Goal: Information Seeking & Learning: Learn about a topic

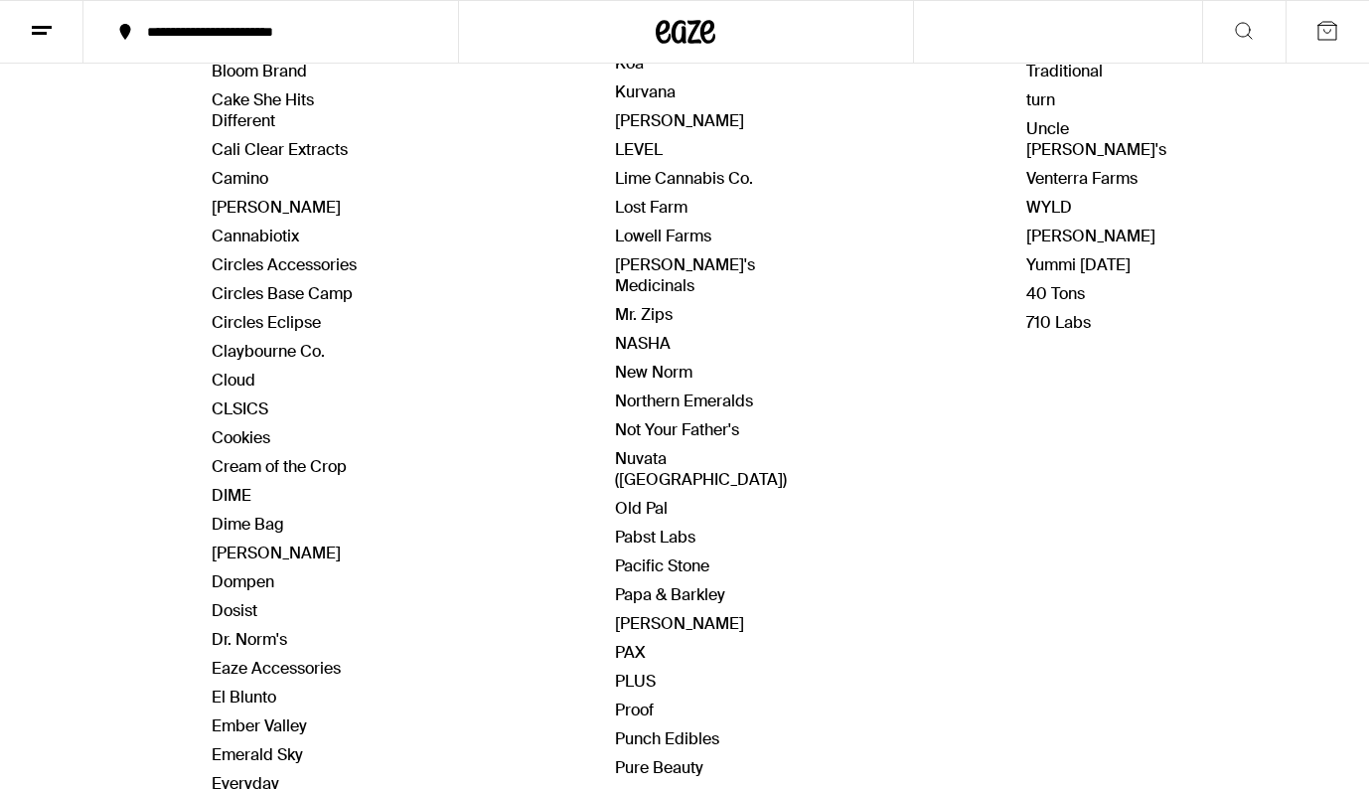
scroll to position [659, 0]
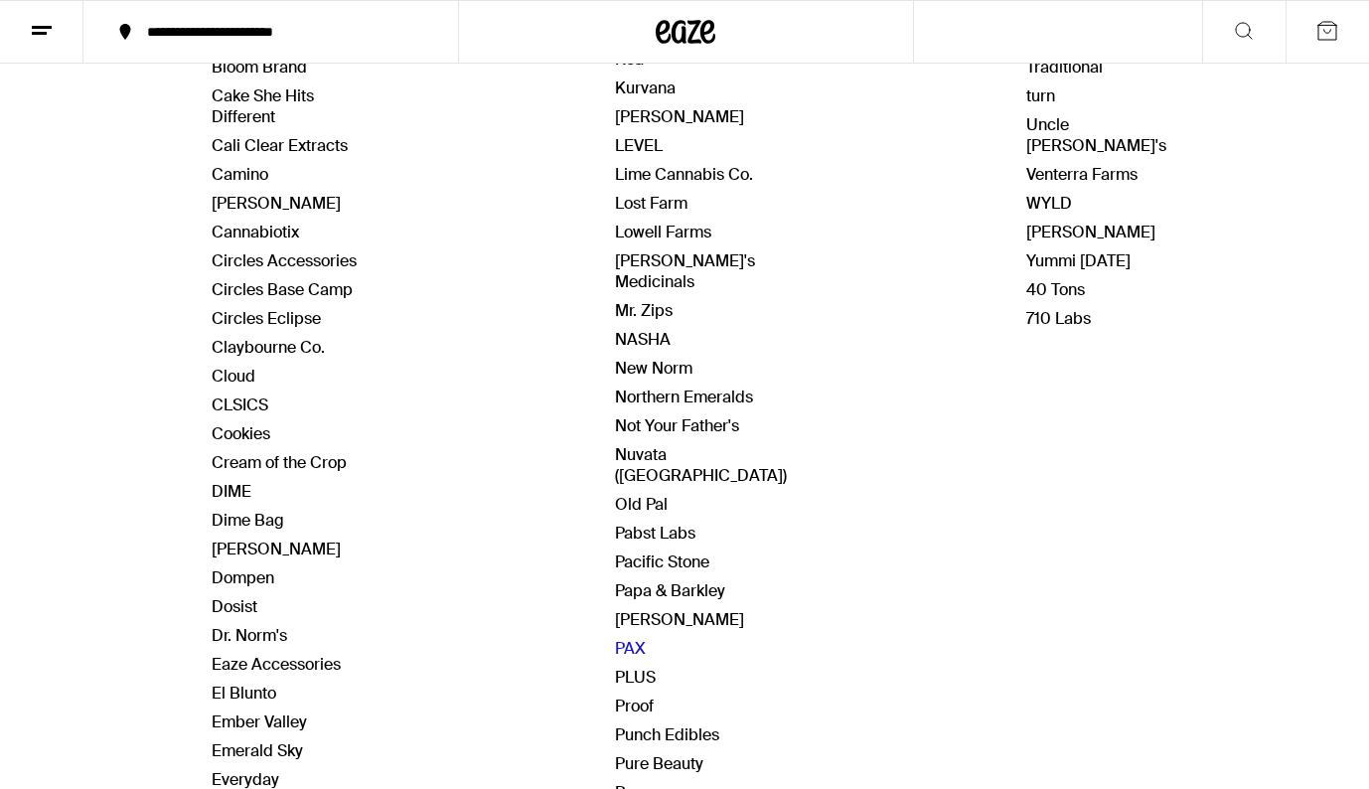
click at [635, 638] on link "PAX" at bounding box center [630, 648] width 31 height 21
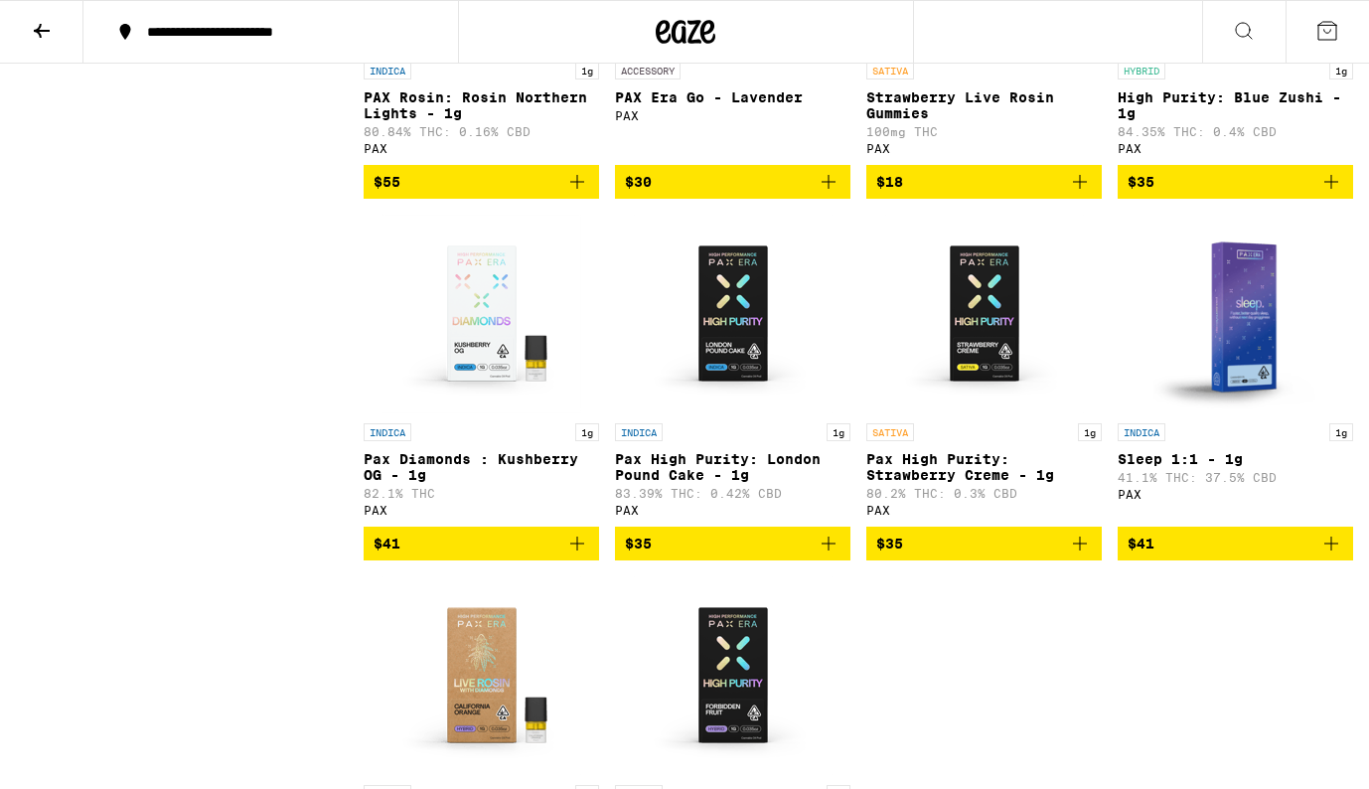
scroll to position [5123, 0]
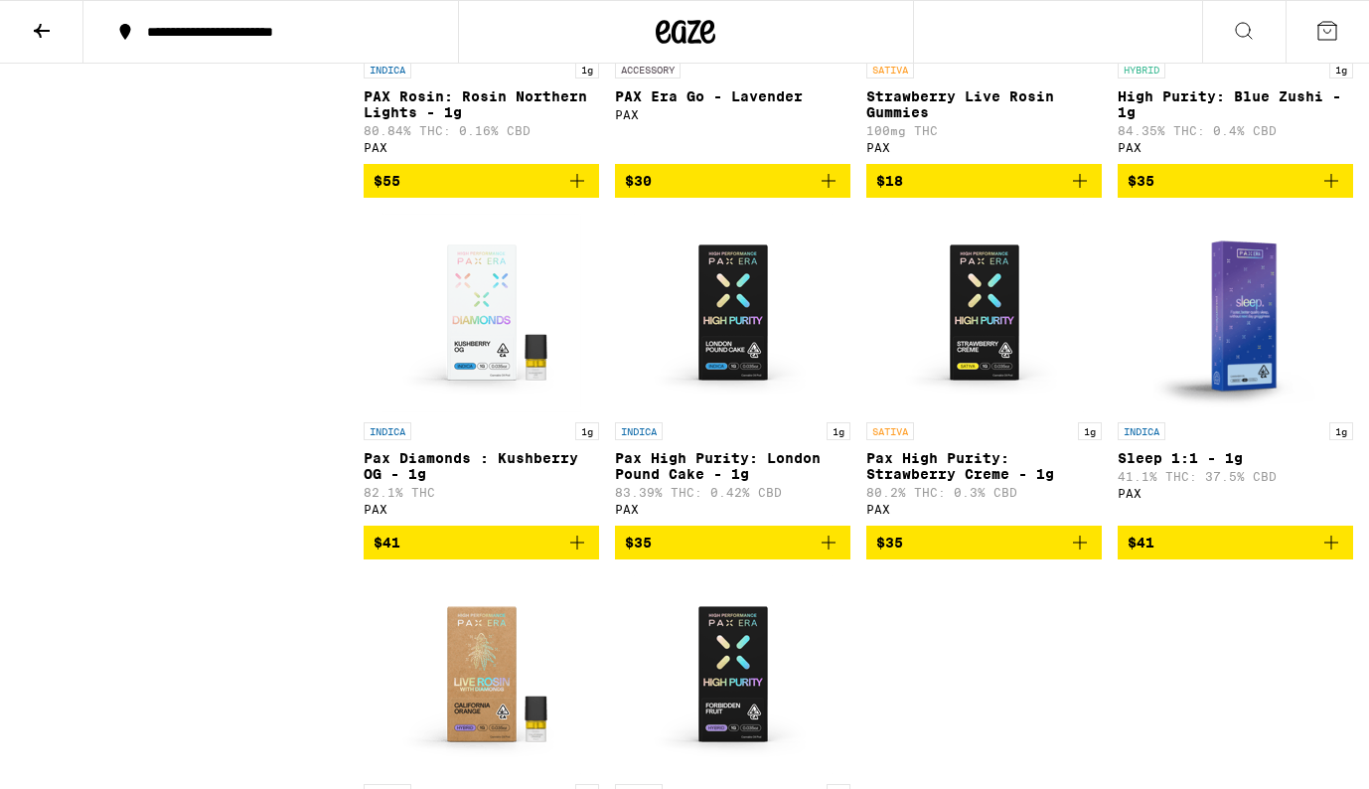
click at [723, 412] on img "Open page for Pax High Purity: London Pound Cake - 1g from PAX" at bounding box center [733, 313] width 199 height 199
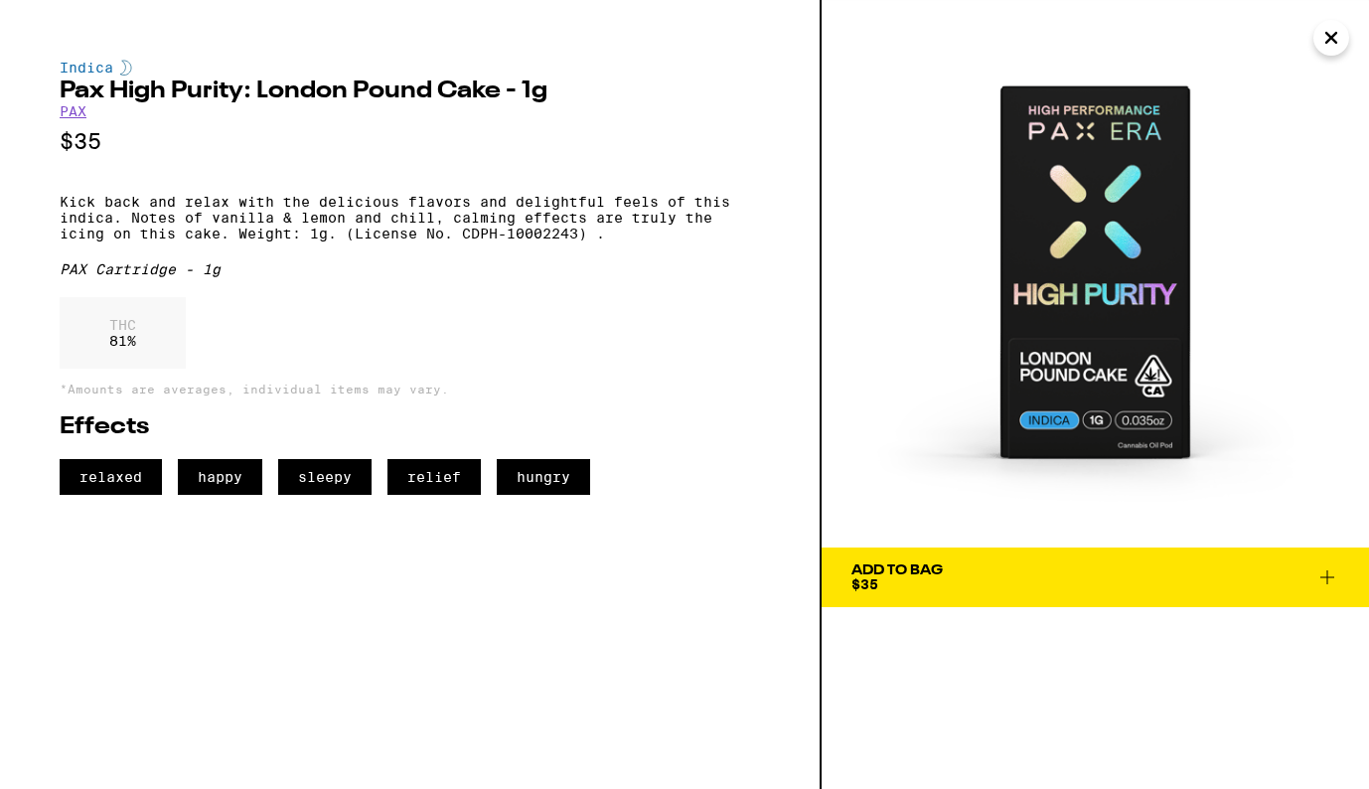
drag, startPoint x: 1095, startPoint y: 315, endPoint x: 699, endPoint y: 0, distance: 505.4
click at [0, 0] on div "Indica Pax High Purity: London Pound Cake - 1g PAX $35 Kick back and relax with…" at bounding box center [684, 394] width 1369 height 789
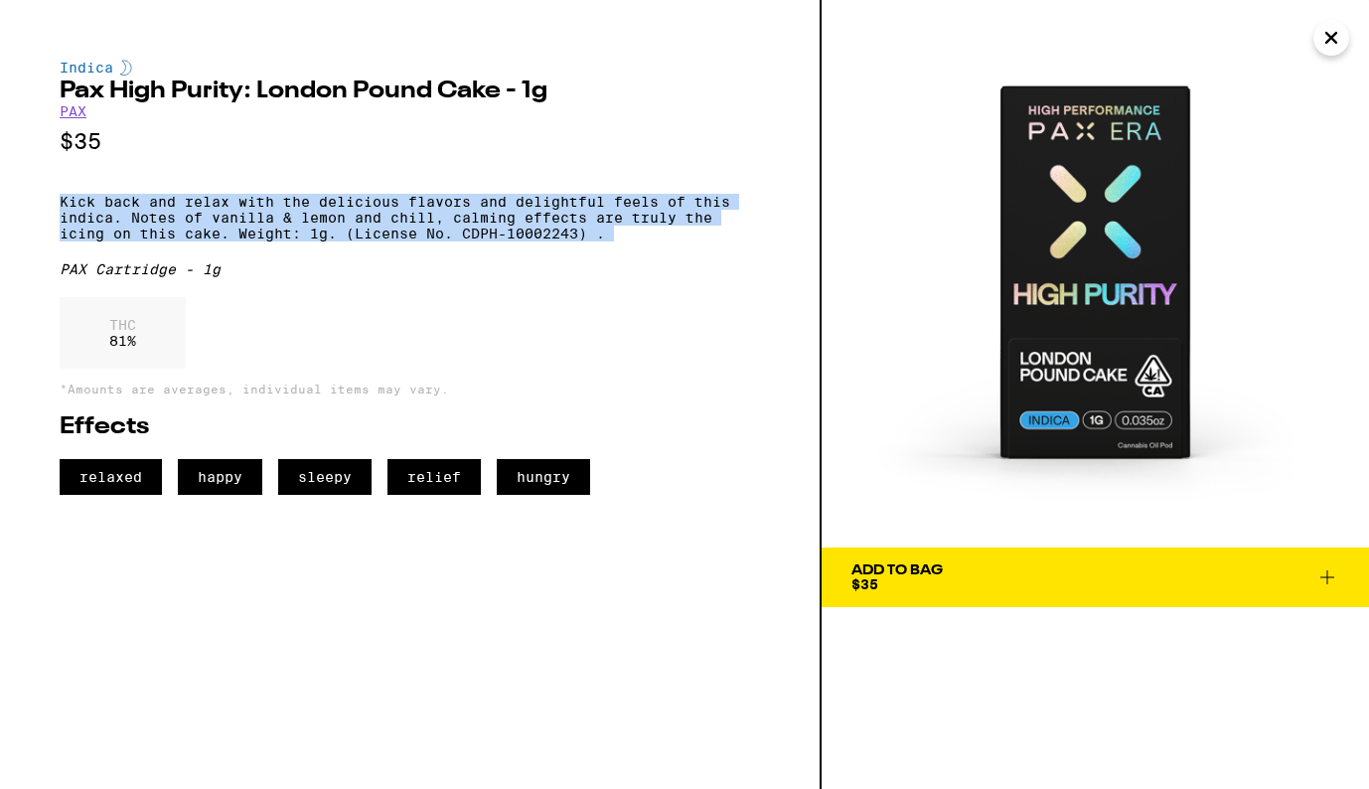
drag, startPoint x: 61, startPoint y: 212, endPoint x: 682, endPoint y: 268, distance: 624.3
click at [682, 268] on div "Indica Pax High Purity: London Pound Cake - 1g PAX $35 Kick back and relax with…" at bounding box center [410, 277] width 700 height 435
copy p "Kick back and relax with the delicious flavors and delightful feels of this ind…"
click at [1332, 38] on icon "Close" at bounding box center [1331, 38] width 10 height 10
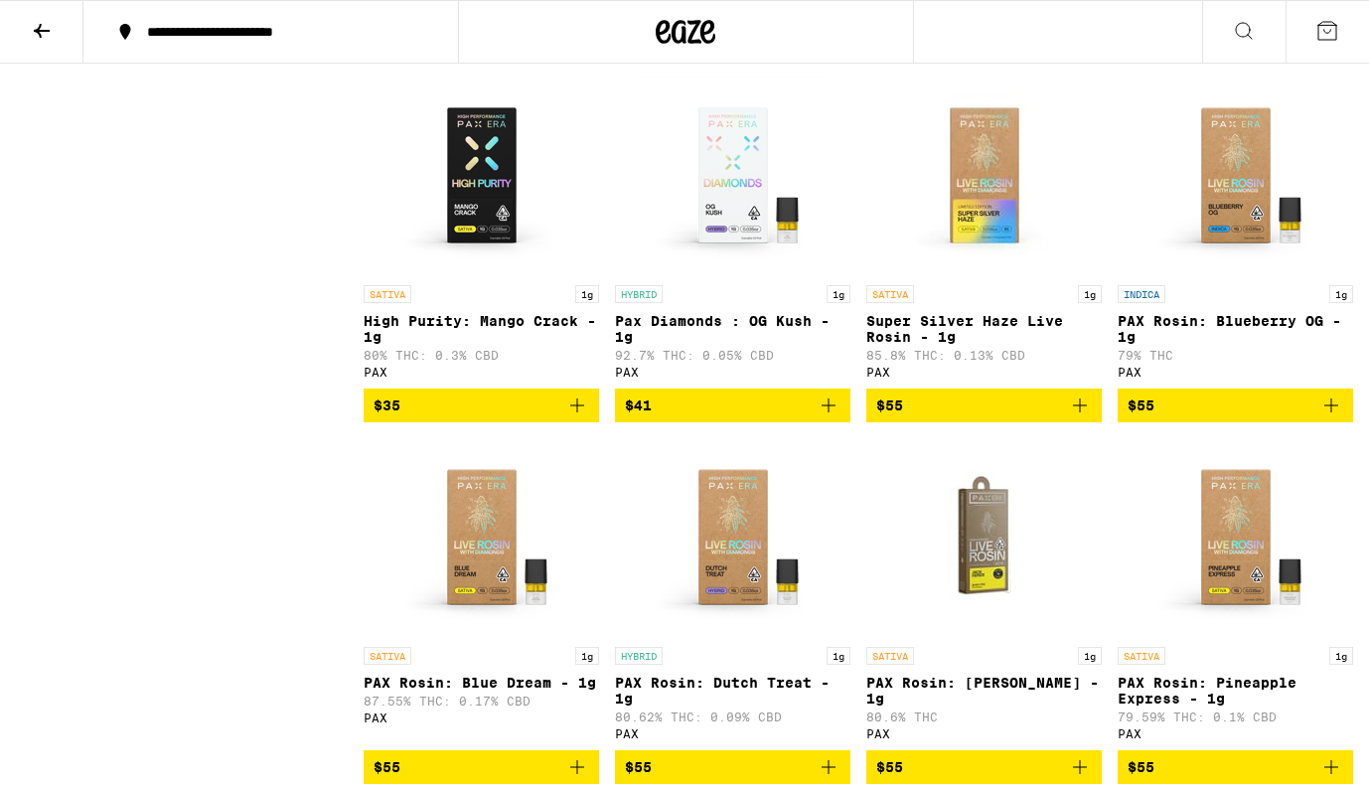
scroll to position [3447, 0]
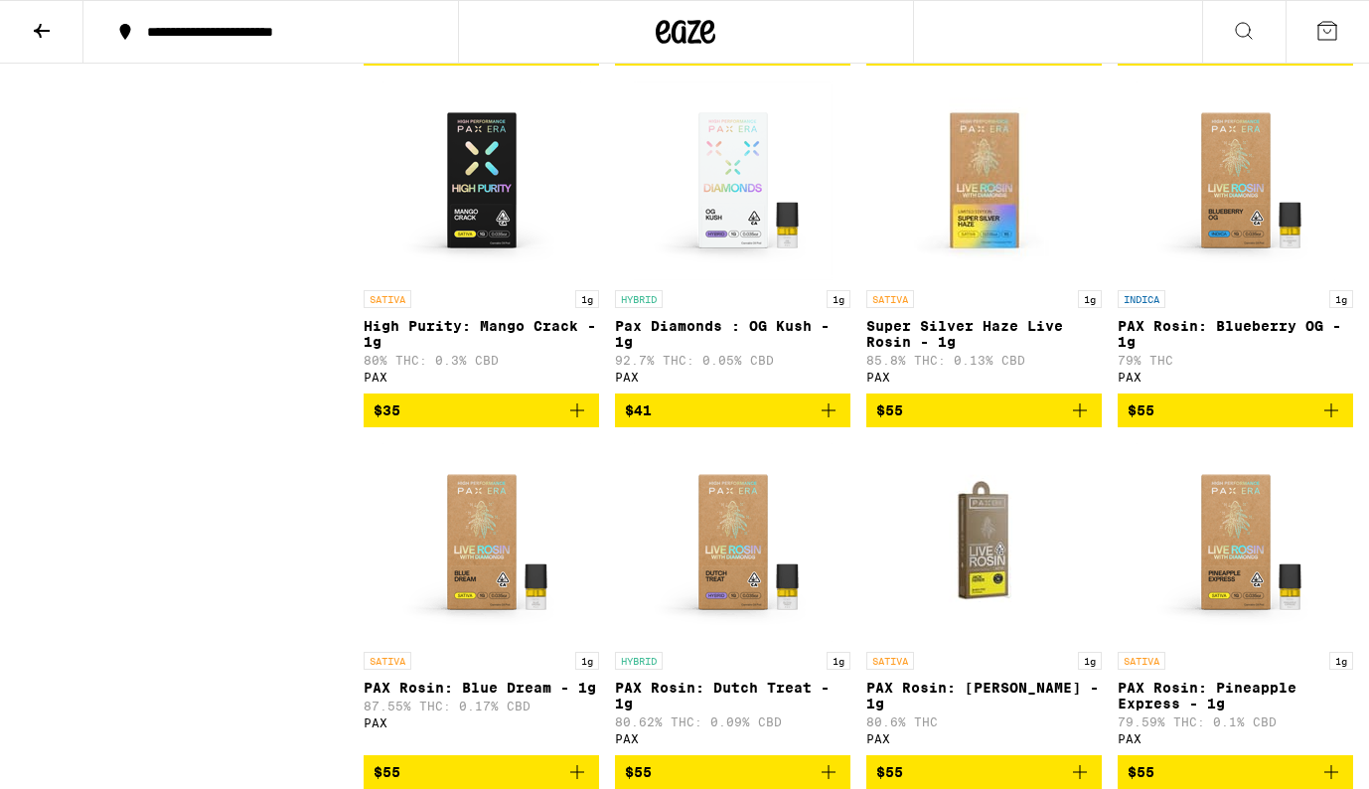
click at [483, 280] on img "Open page for High Purity: Mango Crack - 1g from PAX" at bounding box center [481, 180] width 199 height 199
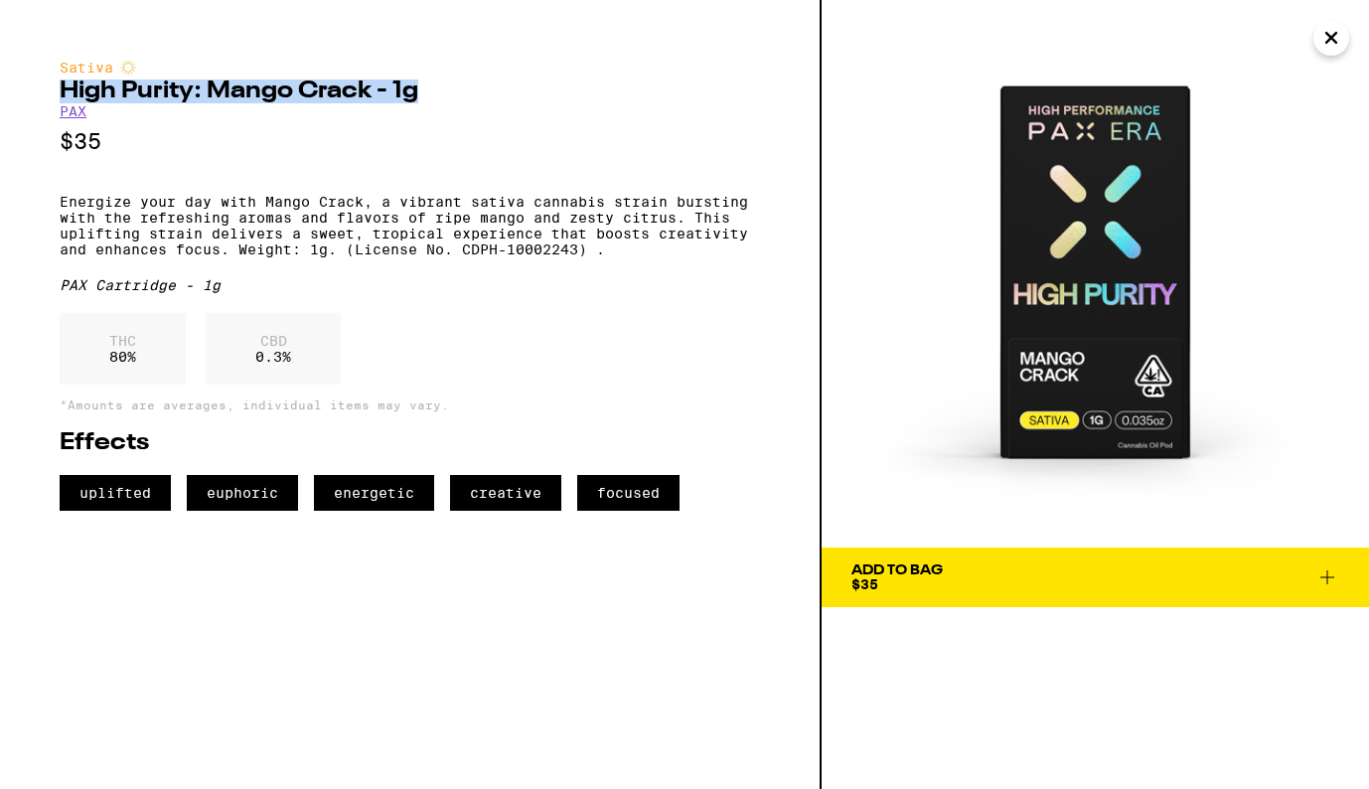
drag, startPoint x: 60, startPoint y: 89, endPoint x: 469, endPoint y: 93, distance: 409.2
click at [469, 93] on h2 "High Purity: Mango Crack - 1g" at bounding box center [410, 91] width 700 height 24
copy h2 "High Purity: Mango Crack - 1g"
drag, startPoint x: 1102, startPoint y: 300, endPoint x: 796, endPoint y: 5, distance: 425.7
click at [0, 0] on div "Sativa High Purity: Mango Crack - 1g PAX $35 Energize your day with Mango Crack…" at bounding box center [684, 394] width 1369 height 789
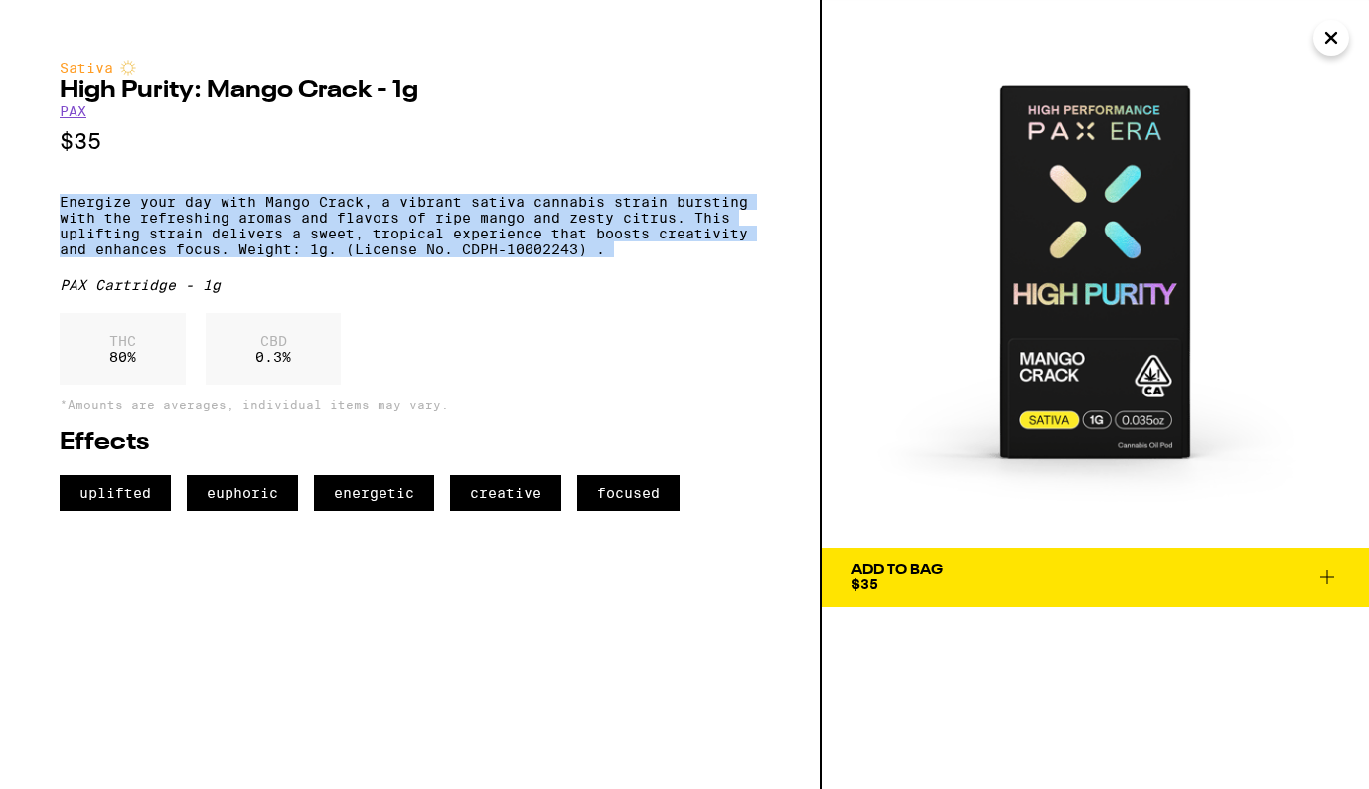
drag, startPoint x: 62, startPoint y: 211, endPoint x: 646, endPoint y: 274, distance: 587.5
click at [646, 274] on div "Sativa High Purity: Mango Crack - 1g PAX $35 Energize your day with Mango Crack…" at bounding box center [410, 285] width 700 height 451
copy p "Energize your day with Mango Crack, a vibrant sativa cannabis strain bursting w…"
click at [241, 257] on p "Energize your day with Mango Crack, a vibrant sativa cannabis strain bursting w…" at bounding box center [410, 226] width 700 height 64
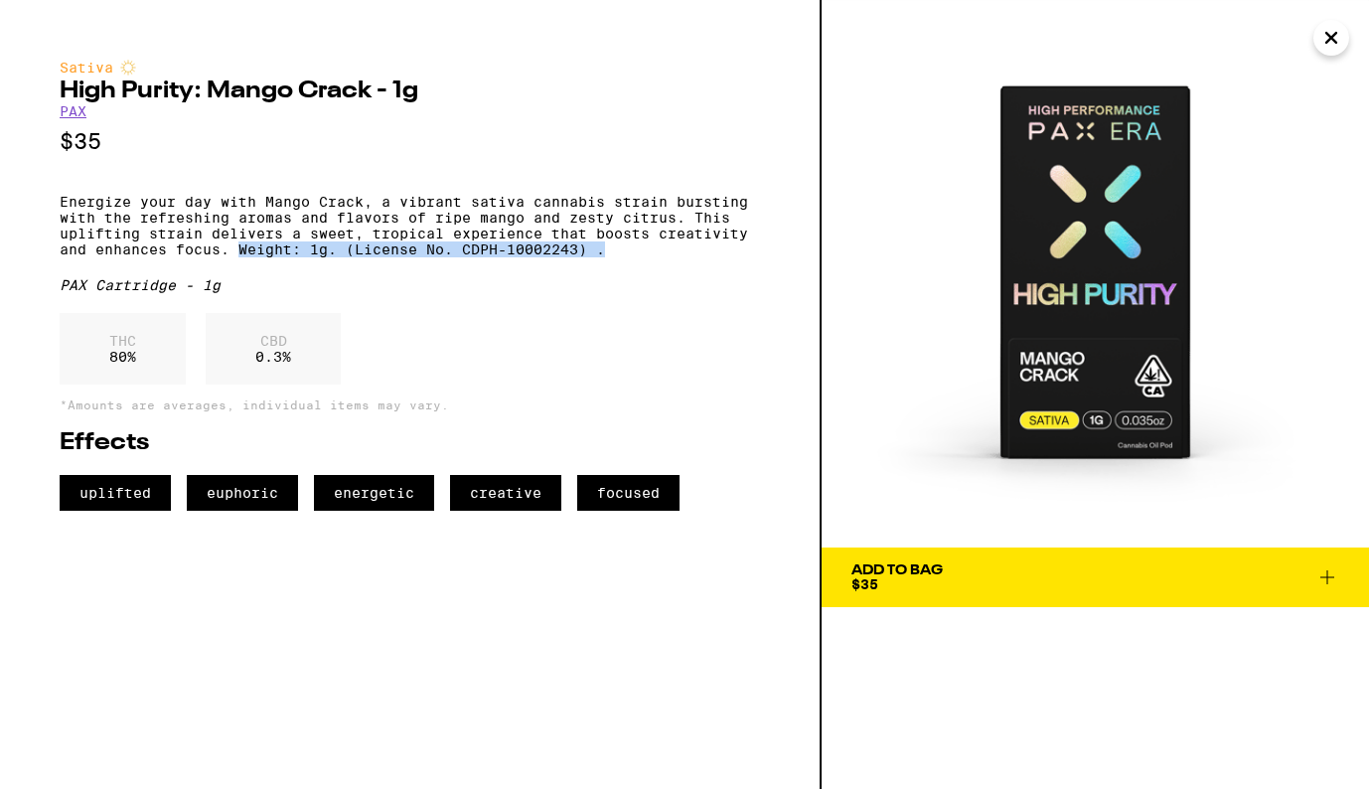
drag, startPoint x: 241, startPoint y: 262, endPoint x: 616, endPoint y: 271, distance: 374.6
click at [616, 257] on p "Energize your day with Mango Crack, a vibrant sativa cannabis strain bursting w…" at bounding box center [410, 226] width 700 height 64
copy p "Weight: 1g. (License No. CDPH-10002243) ."
click at [1326, 34] on icon "Close" at bounding box center [1331, 38] width 10 height 10
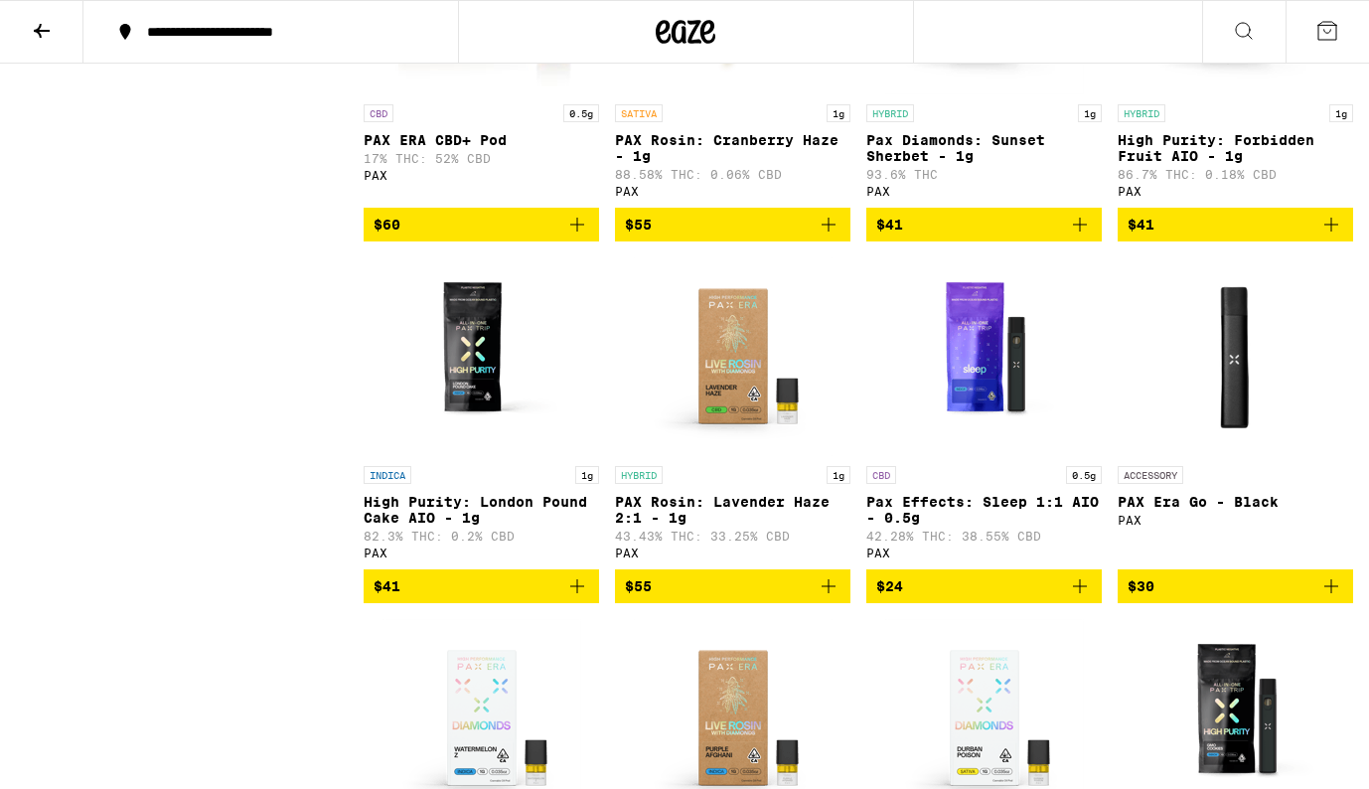
scroll to position [2188, 0]
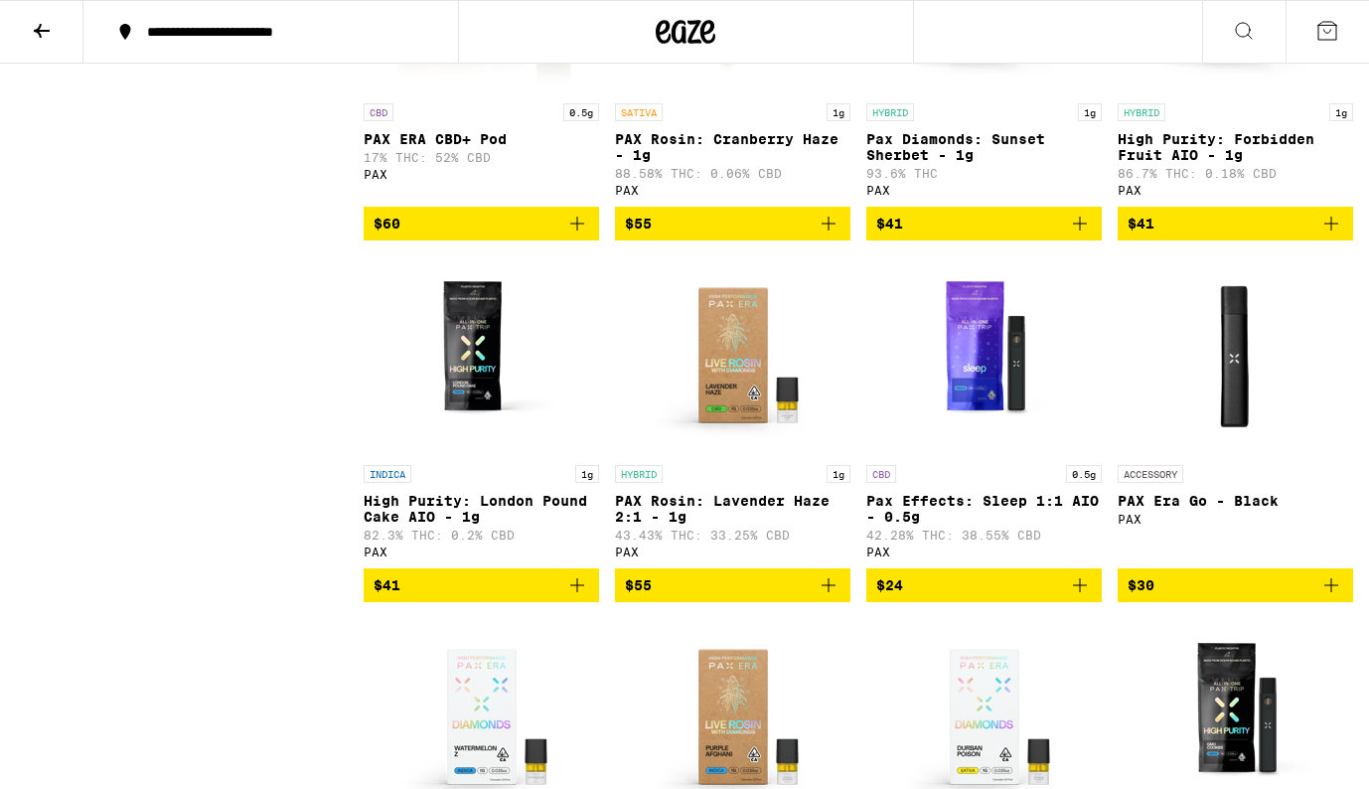
click at [1262, 437] on img "Open page for PAX Era Go - Black from PAX" at bounding box center [1235, 355] width 199 height 199
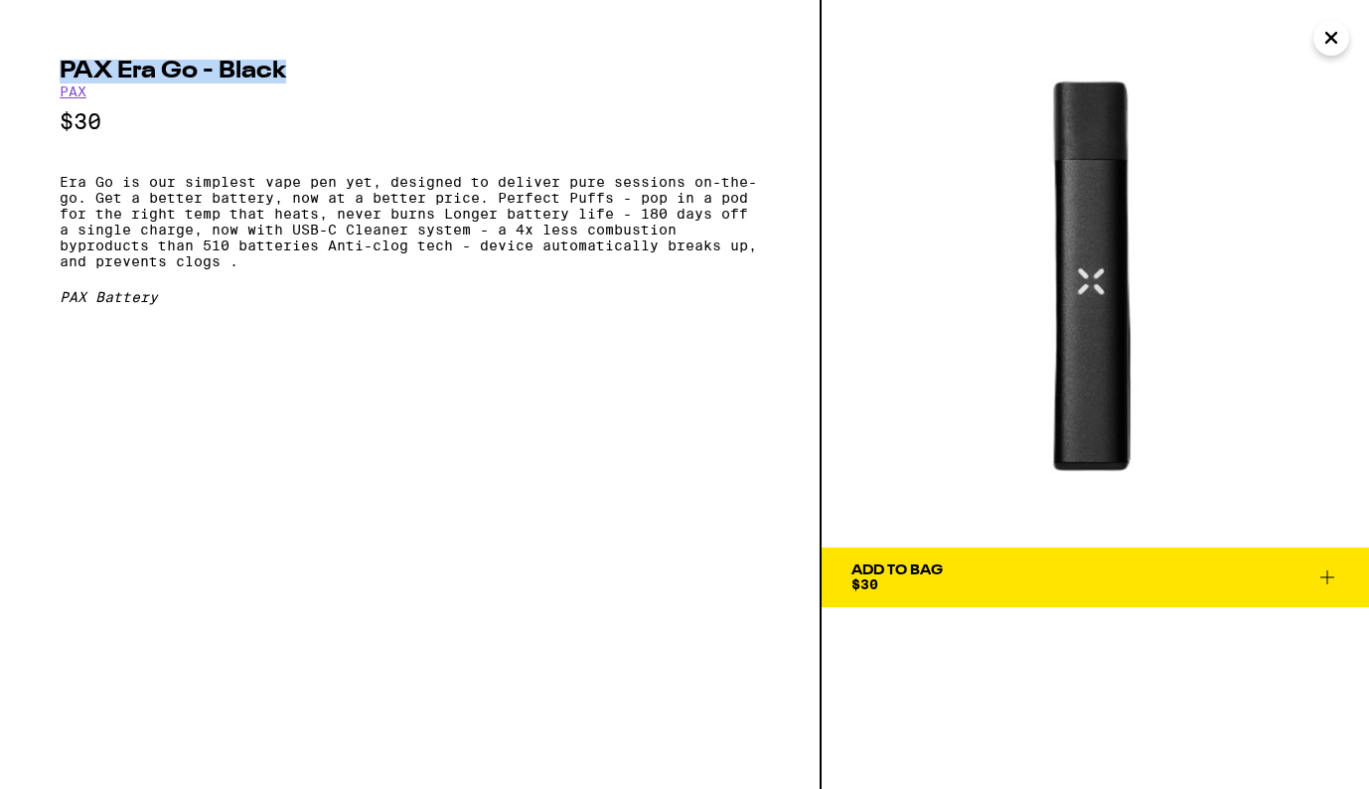
drag, startPoint x: 62, startPoint y: 67, endPoint x: 283, endPoint y: 73, distance: 221.6
click at [283, 73] on h2 "PAX Era Go - Black" at bounding box center [410, 72] width 700 height 24
copy h2 "PAX Era Go - Black"
drag, startPoint x: 1090, startPoint y: 271, endPoint x: 901, endPoint y: 34, distance: 303.3
click at [0, 0] on div "PAX Era Go - Black PAX $30 Era Go is our simplest vape pen yet, designed to del…" at bounding box center [684, 394] width 1369 height 789
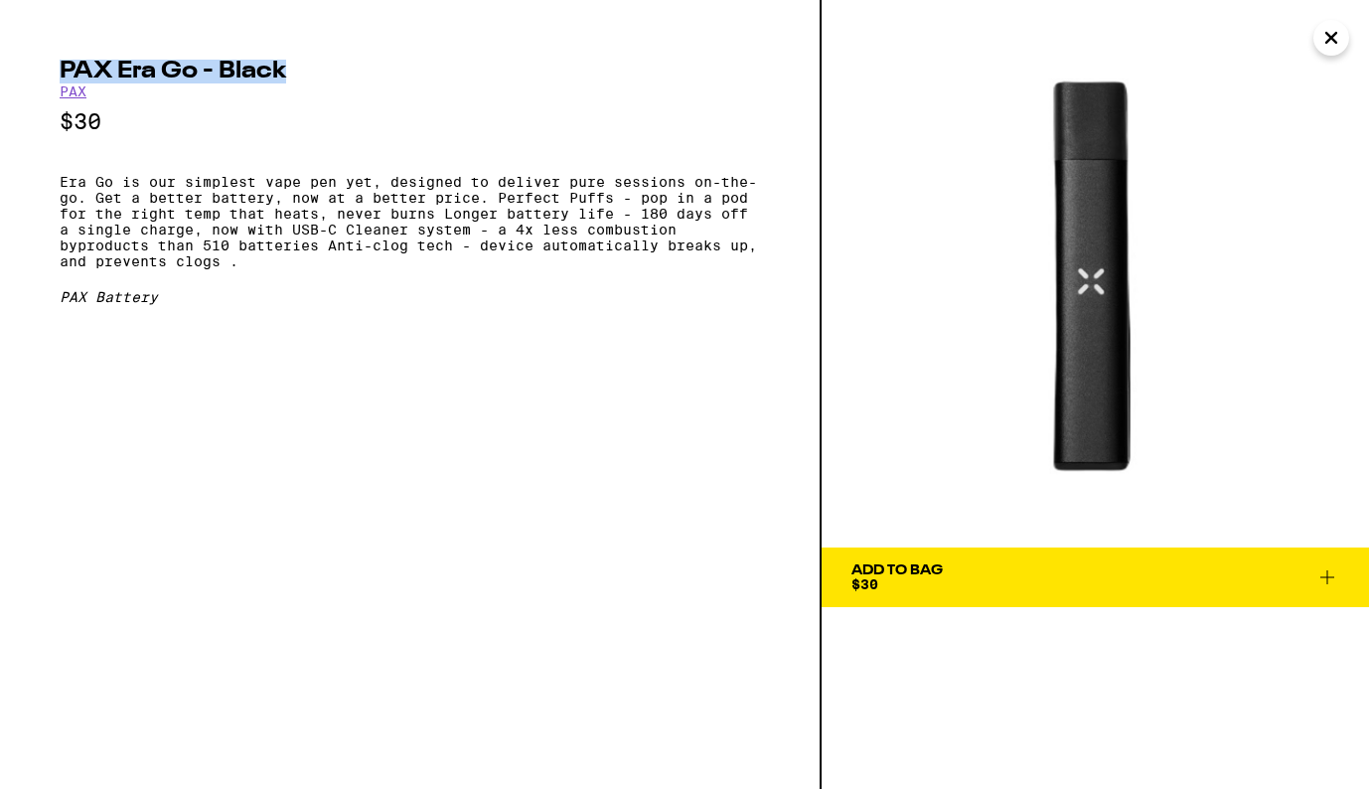
copy h2 "PAX Era Go - Black"
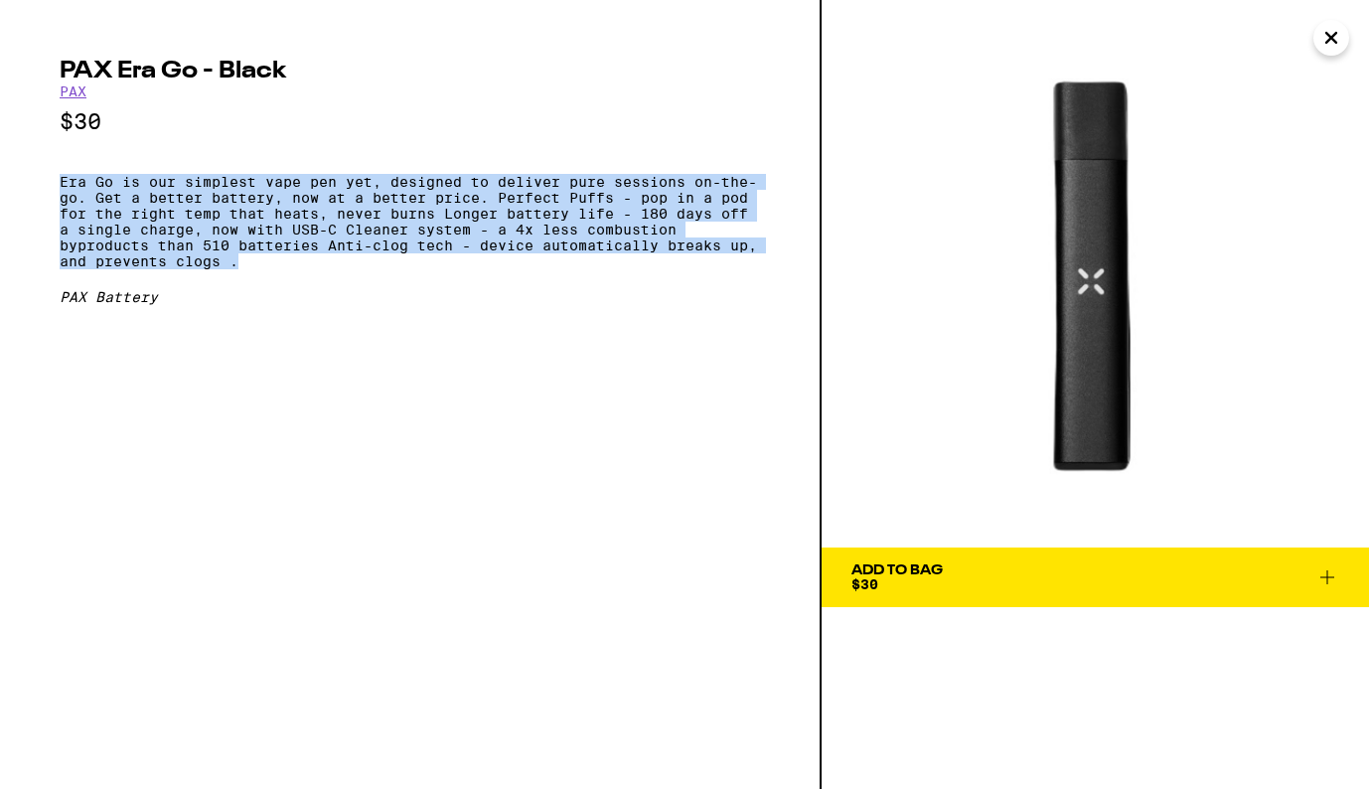
drag, startPoint x: 61, startPoint y: 185, endPoint x: 291, endPoint y: 285, distance: 251.3
click at [291, 269] on p "Era Go is our simplest vape pen yet, designed to deliver pure sessions on-the-g…" at bounding box center [410, 221] width 700 height 95
copy p "Era Go is our simplest vape pen yet, designed to deliver pure sessions on-the-g…"
click at [1327, 37] on icon "Close" at bounding box center [1331, 38] width 24 height 30
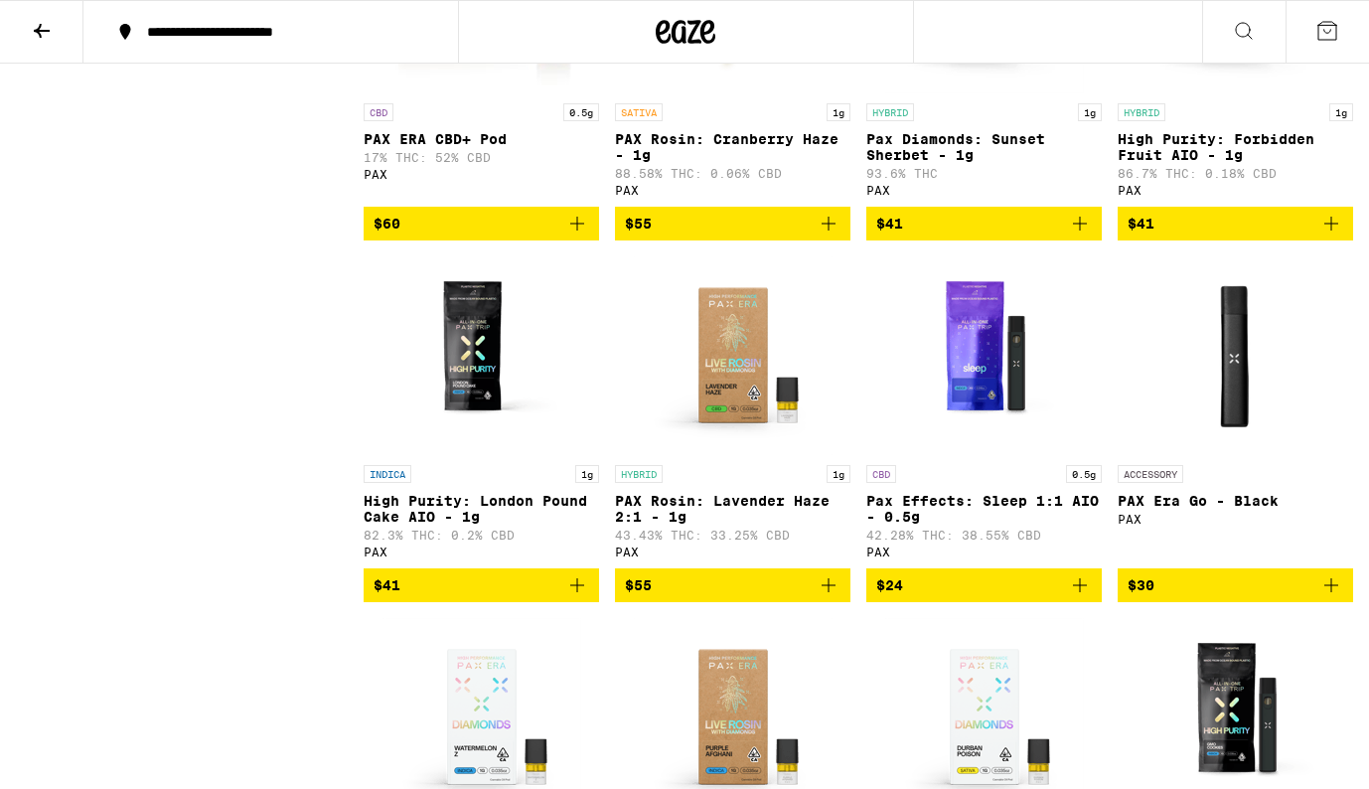
click at [43, 28] on icon at bounding box center [42, 31] width 24 height 24
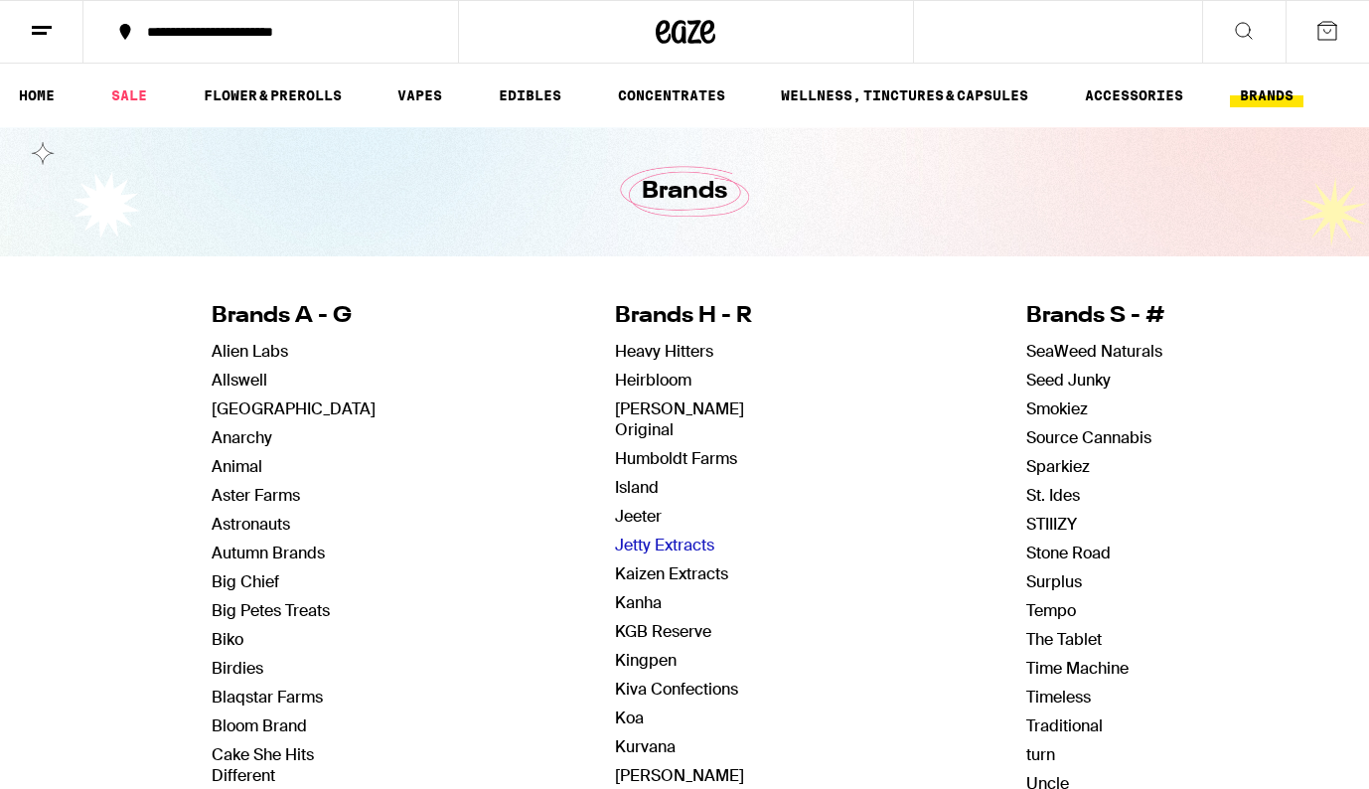
click at [690, 534] on link "Jetty Extracts" at bounding box center [664, 544] width 99 height 21
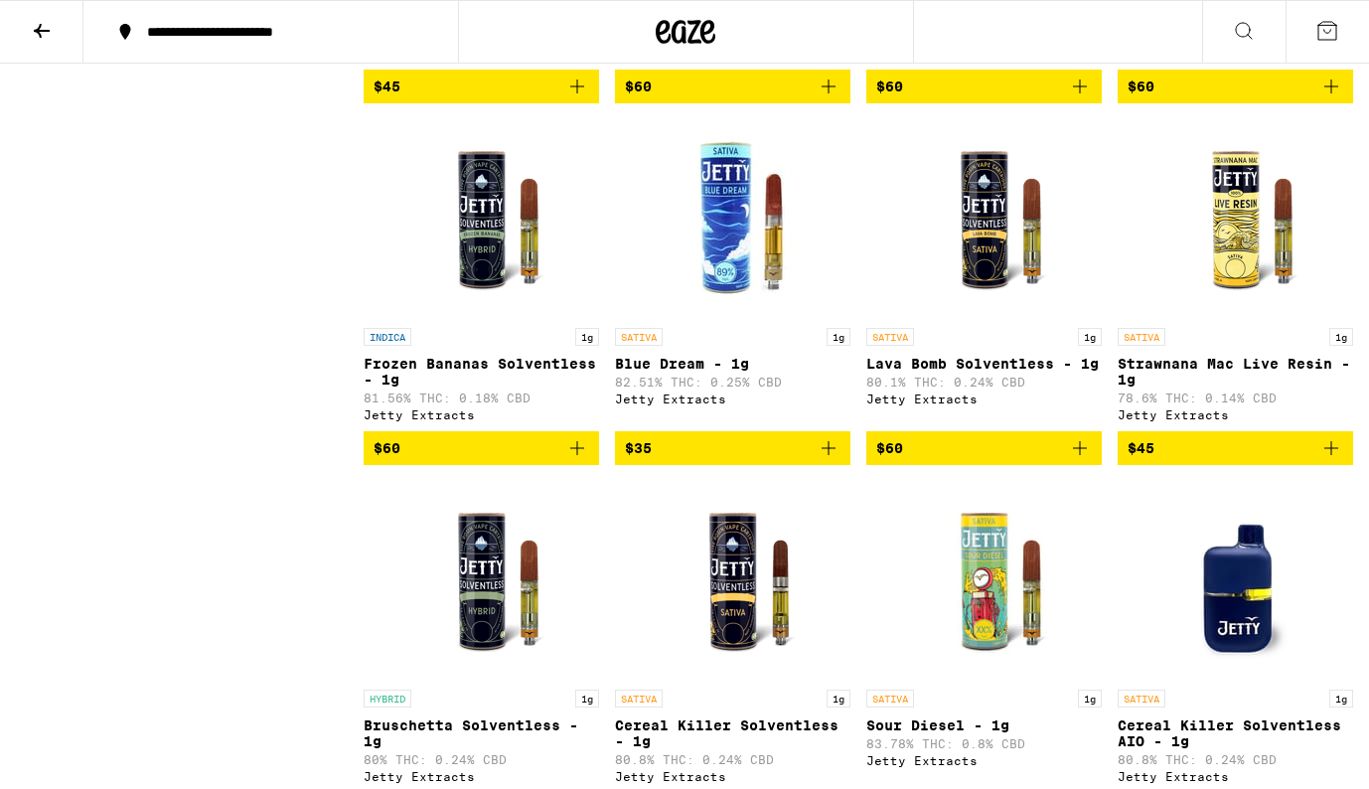
scroll to position [10298, 0]
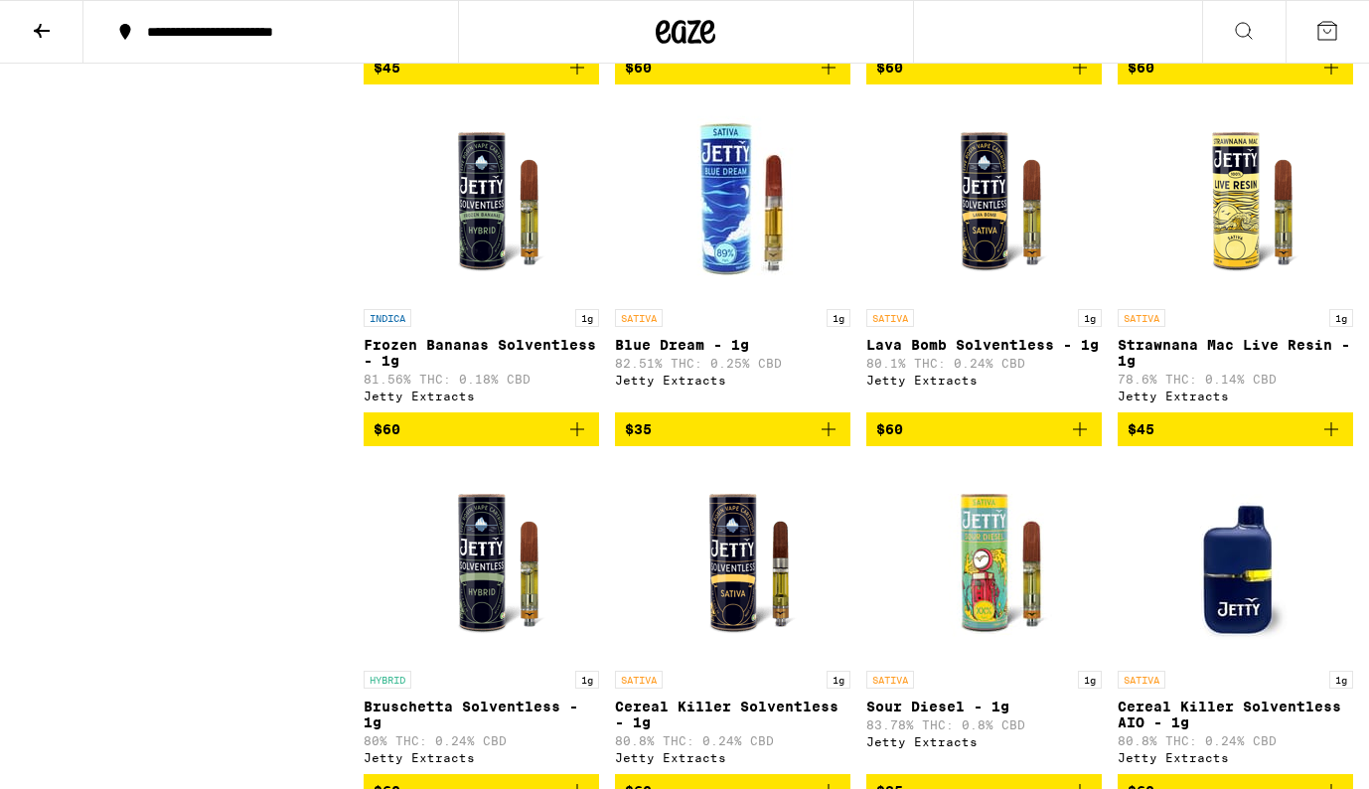
click at [733, 299] on img "Open page for Blue Dream - 1g from Jetty Extracts" at bounding box center [733, 199] width 199 height 199
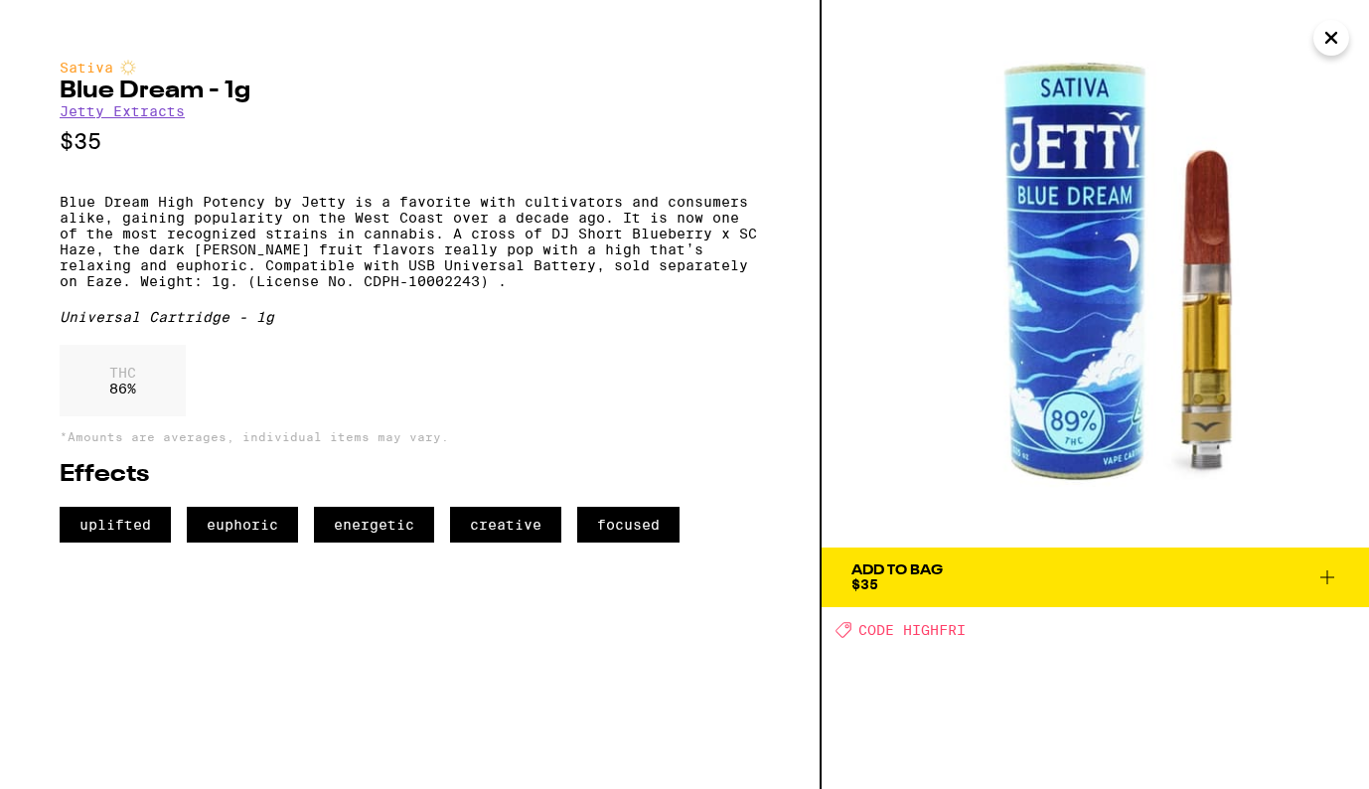
click at [133, 97] on h2 "Blue Dream - 1g" at bounding box center [410, 91] width 700 height 24
drag, startPoint x: 61, startPoint y: 90, endPoint x: 196, endPoint y: 96, distance: 135.2
click at [196, 96] on h2 "Blue Dream - 1g" at bounding box center [410, 91] width 700 height 24
copy h2 "Blue Dream"
drag, startPoint x: 1082, startPoint y: 391, endPoint x: 713, endPoint y: 6, distance: 533.2
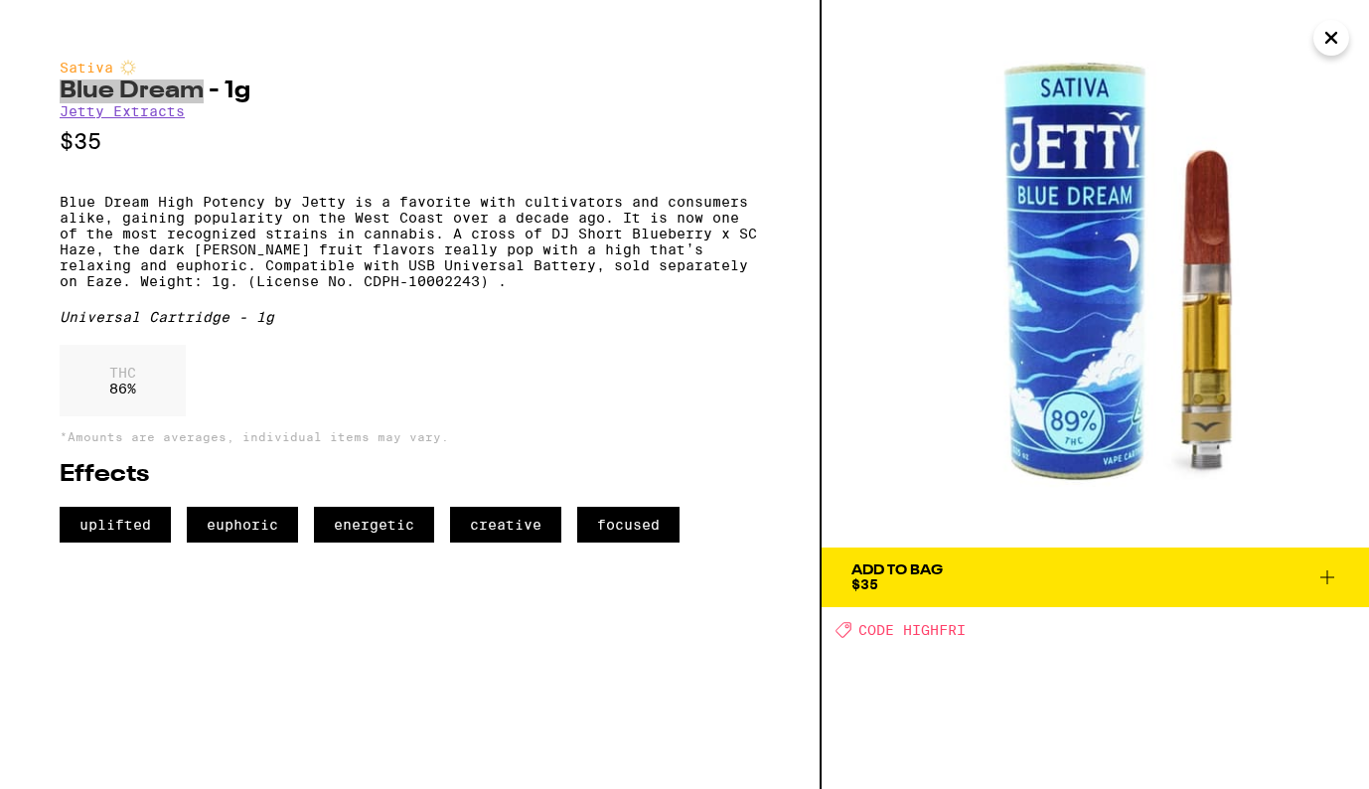
click at [0, 0] on div "Sativa Blue Dream - 1g Jetty Extracts $35 Blue Dream High Potency by Jetty is a…" at bounding box center [684, 394] width 1369 height 789
drag, startPoint x: 58, startPoint y: 213, endPoint x: 117, endPoint y: 213, distance: 59.6
click at [117, 213] on div "Sativa Blue Dream - 1g Jetty Extracts $35 Blue Dream High Potency by Jetty is a…" at bounding box center [410, 394] width 821 height 789
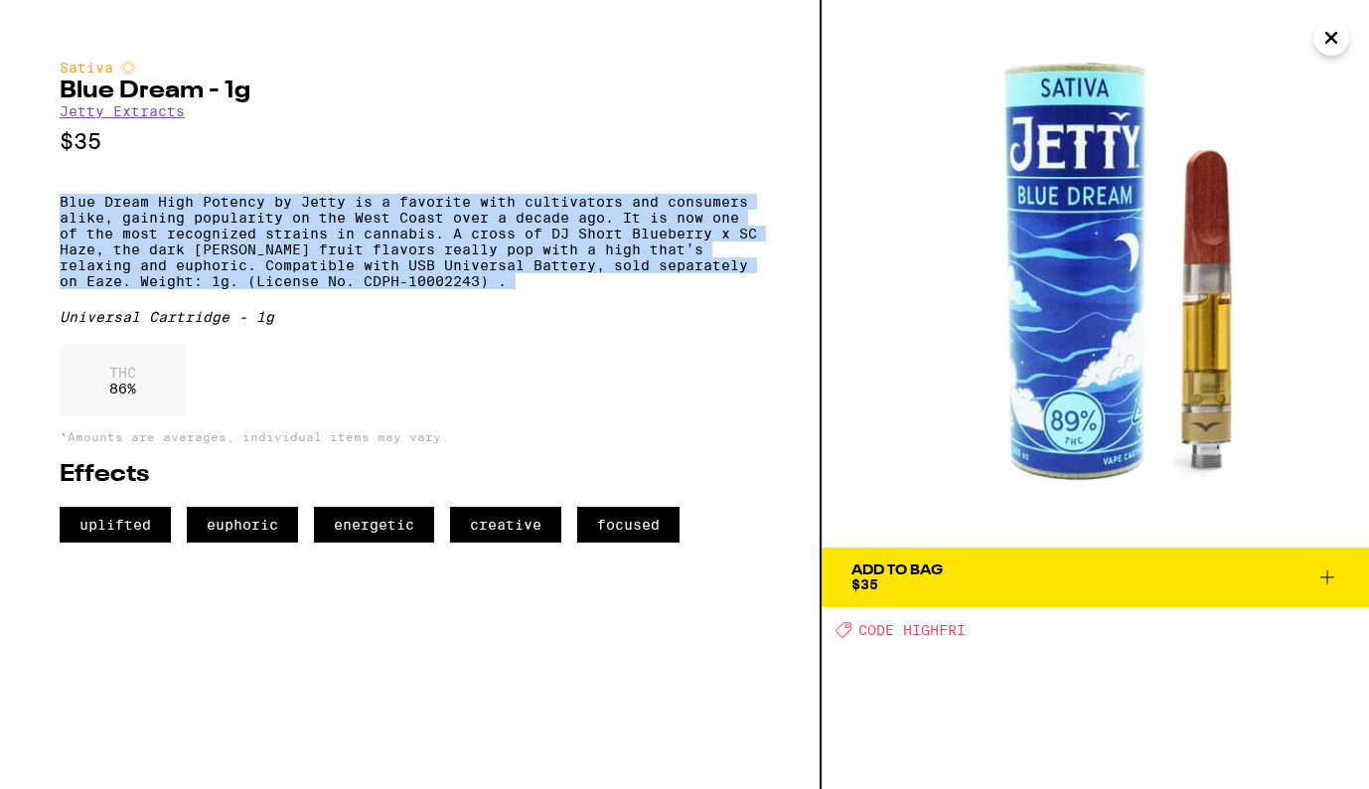
drag, startPoint x: 60, startPoint y: 212, endPoint x: 491, endPoint y: 310, distance: 442.1
click at [491, 310] on div "Sativa Blue Dream - 1g Jetty Extracts $35 Blue Dream High Potency by Jetty is a…" at bounding box center [410, 301] width 700 height 483
copy p "Blue Dream High Potency by Jetty is a favorite with cultivators and consumers a…"
click at [1317, 35] on button "Close" at bounding box center [1331, 38] width 36 height 36
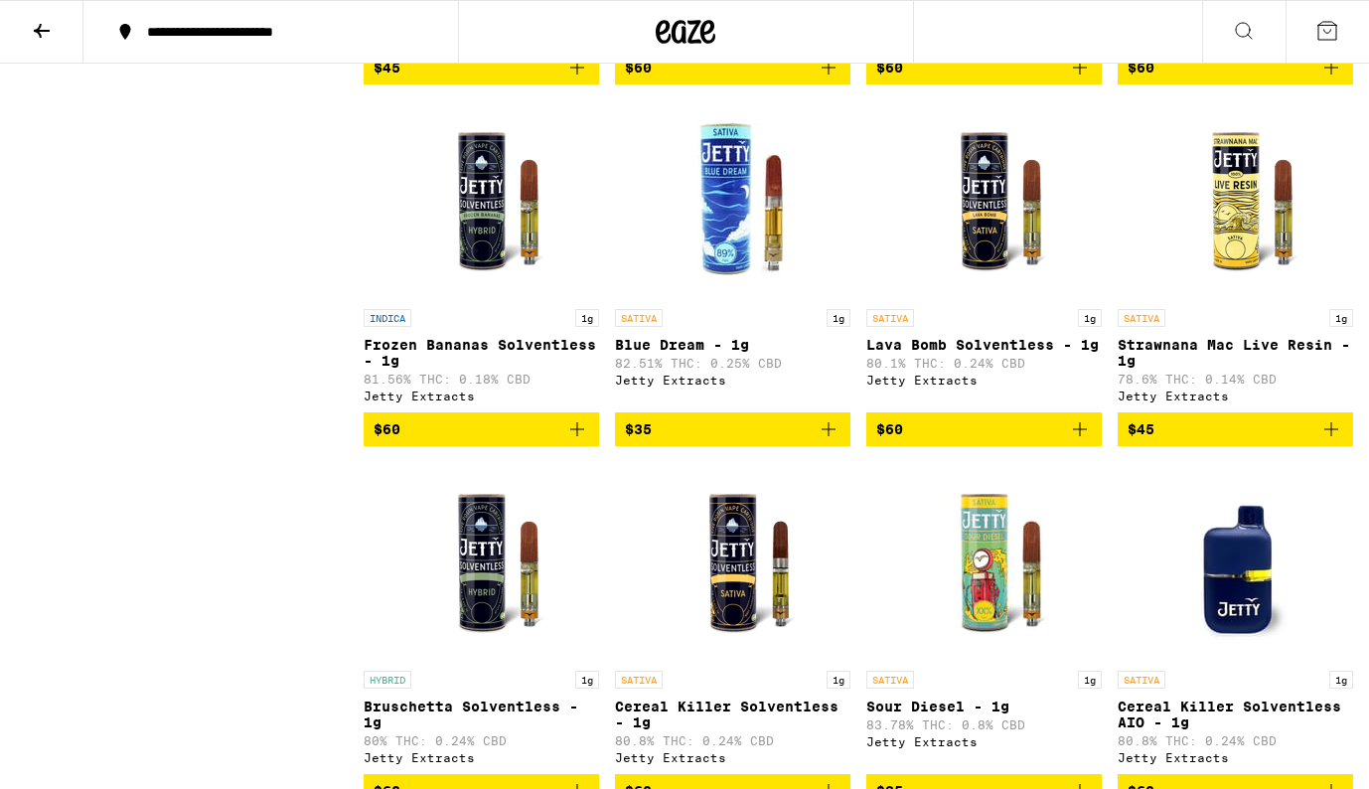
click at [38, 32] on icon at bounding box center [42, 31] width 16 height 14
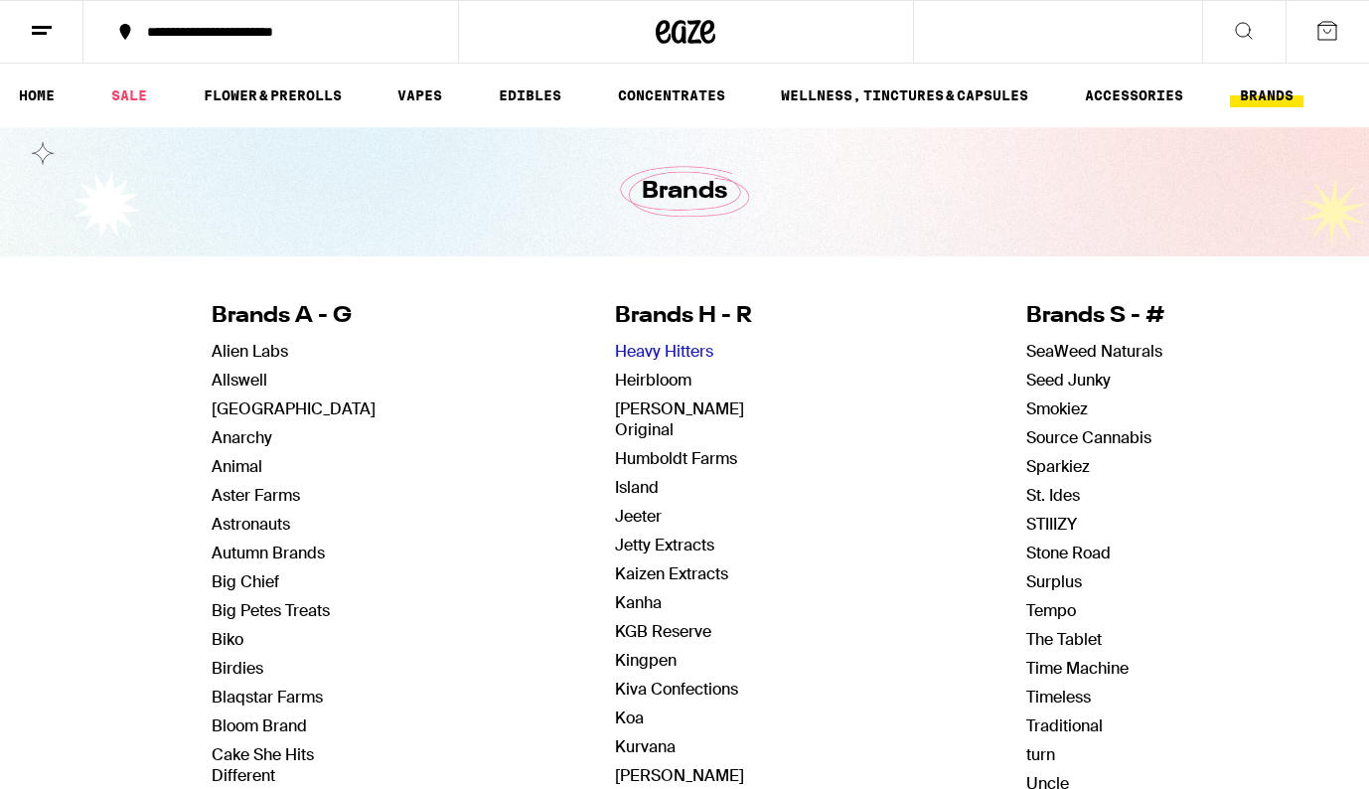
click at [687, 355] on link "Heavy Hitters" at bounding box center [664, 351] width 98 height 21
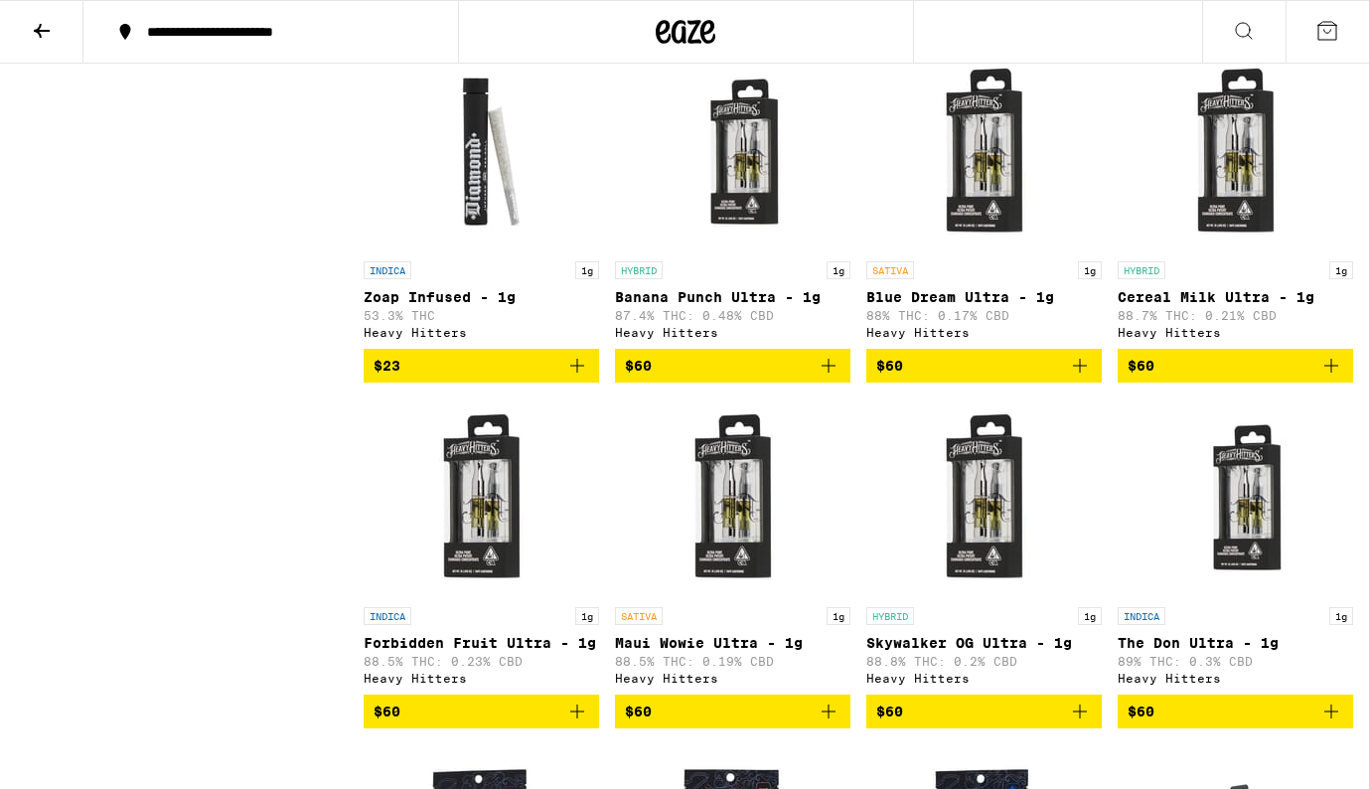
scroll to position [1302, 0]
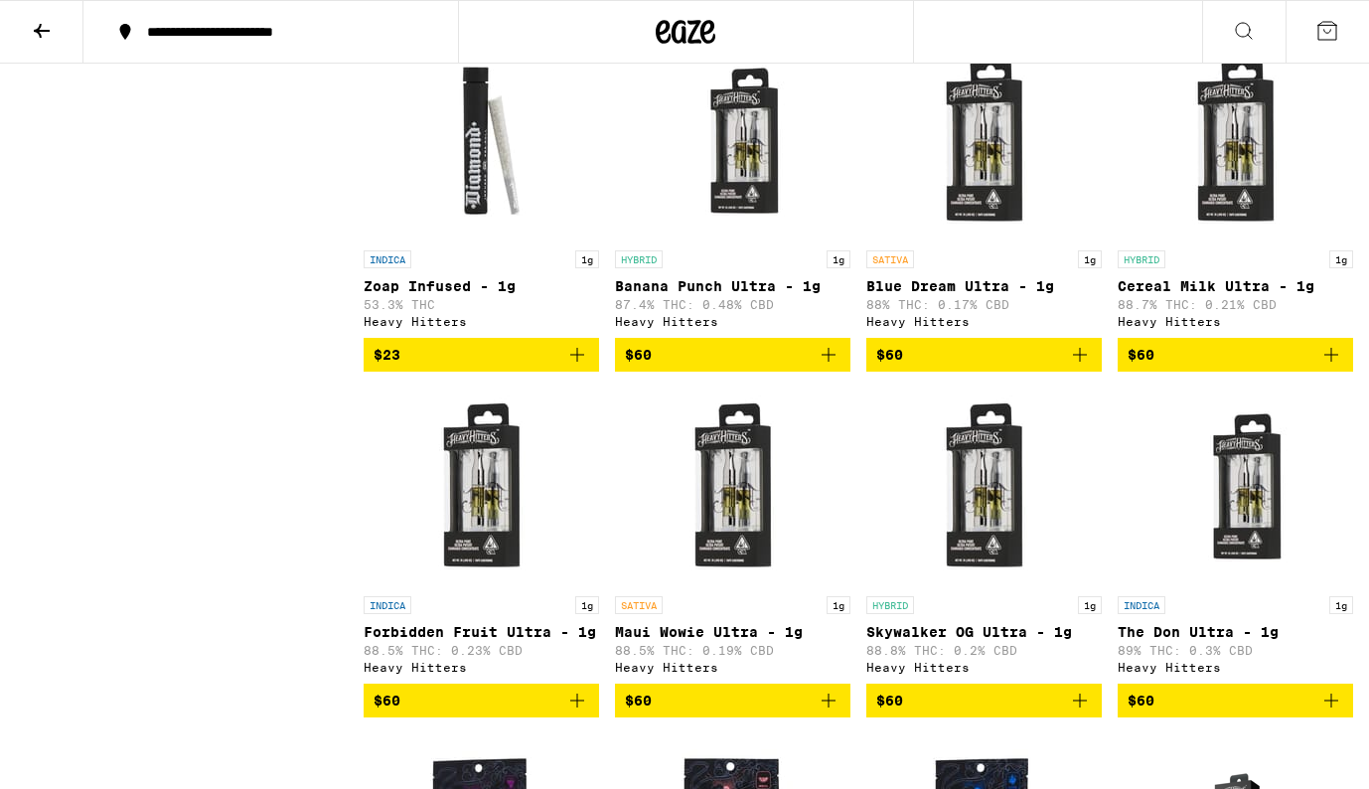
click at [1225, 237] on img "Open page for Cereal Milk Ultra - 1g from Heavy Hitters" at bounding box center [1235, 141] width 199 height 199
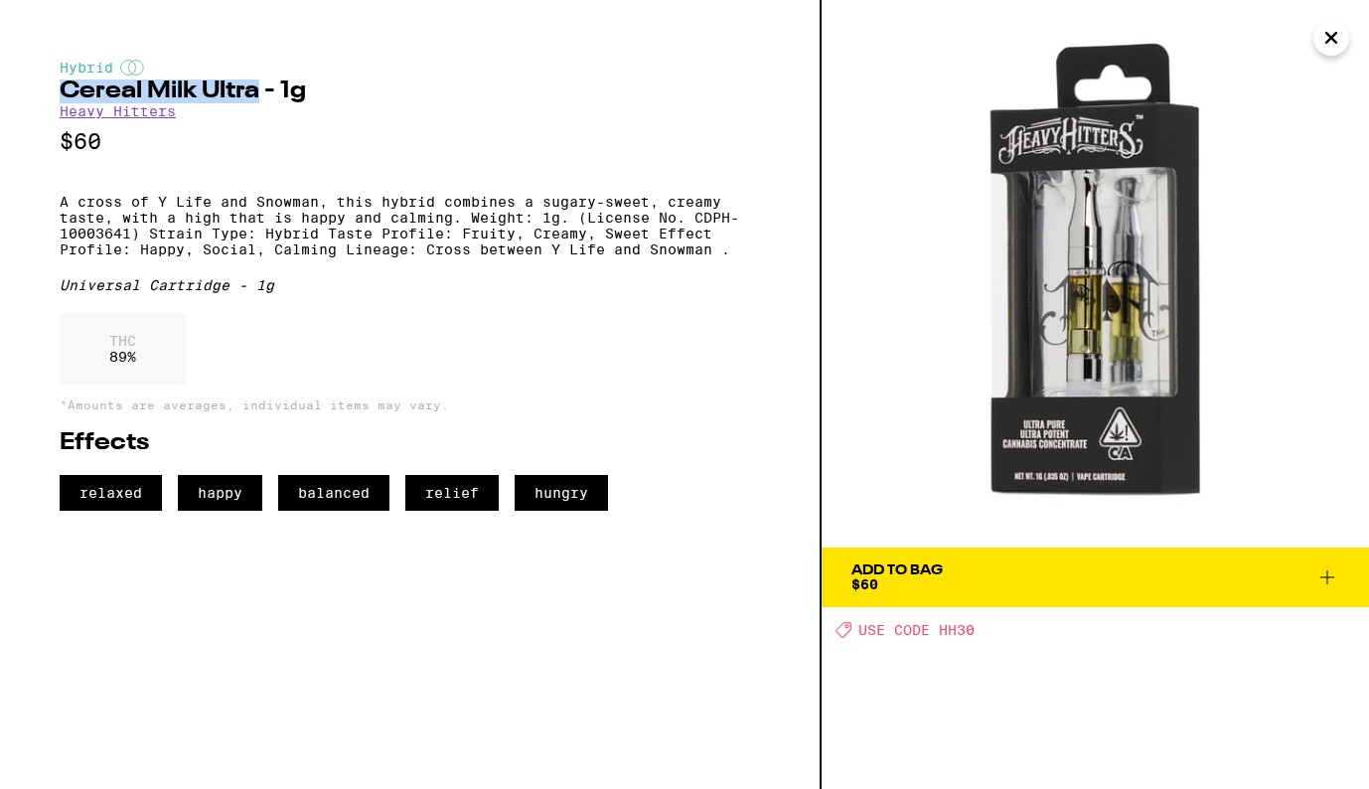
drag, startPoint x: 61, startPoint y: 93, endPoint x: 260, endPoint y: 94, distance: 199.6
click at [260, 94] on h2 "Cereal Milk Ultra - 1g" at bounding box center [410, 91] width 700 height 24
copy h2 "Cereal Milk Ultra"
drag, startPoint x: 1074, startPoint y: 319, endPoint x: 800, endPoint y: 4, distance: 417.5
click at [0, 0] on div "Hybrid Cereal Milk Ultra - 1g Heavy Hitters $60 A cross of Y Life and Snowman, …" at bounding box center [684, 394] width 1369 height 789
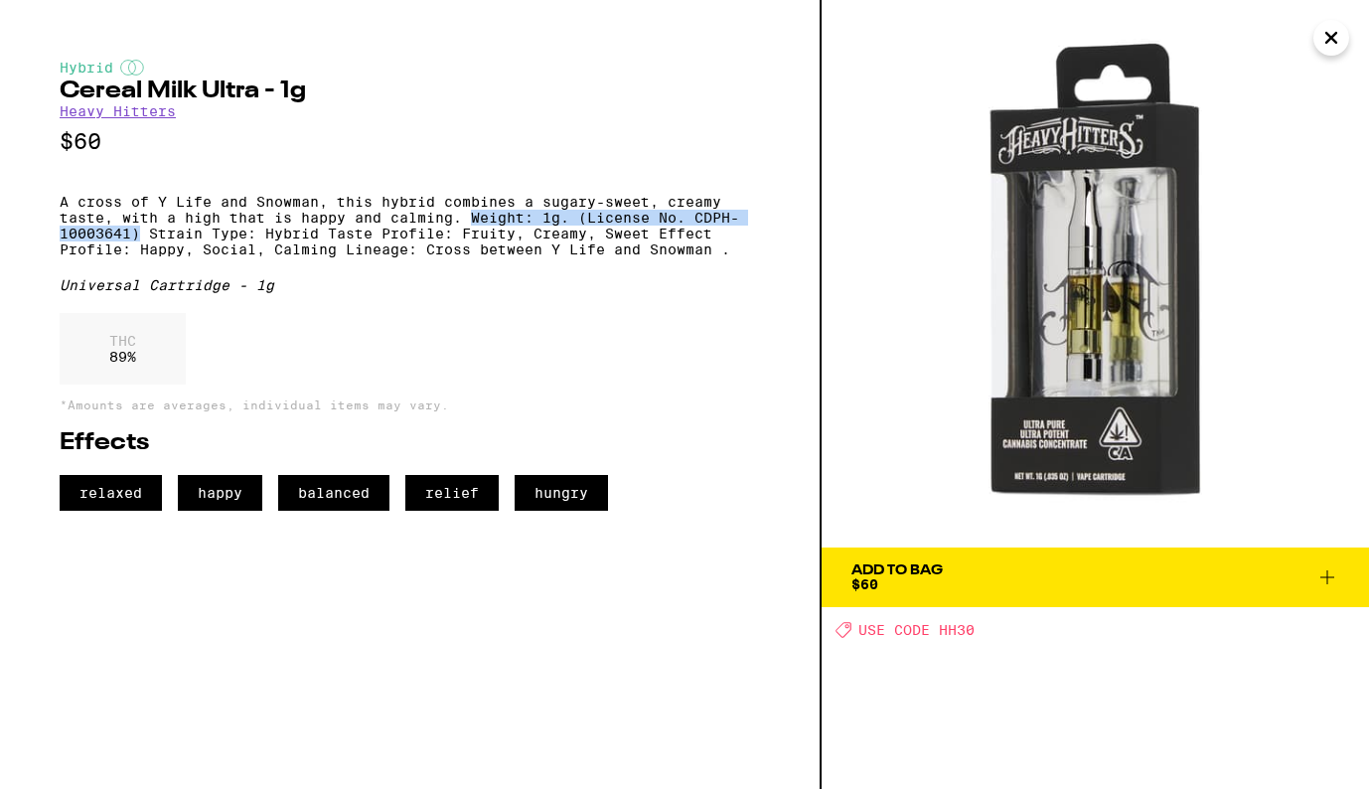
drag, startPoint x: 475, startPoint y: 229, endPoint x: 140, endPoint y: 249, distance: 335.3
click at [140, 249] on p "A cross of Y Life and Snowman, this hybrid combines a sugary-sweet, creamy tast…" at bounding box center [410, 226] width 700 height 64
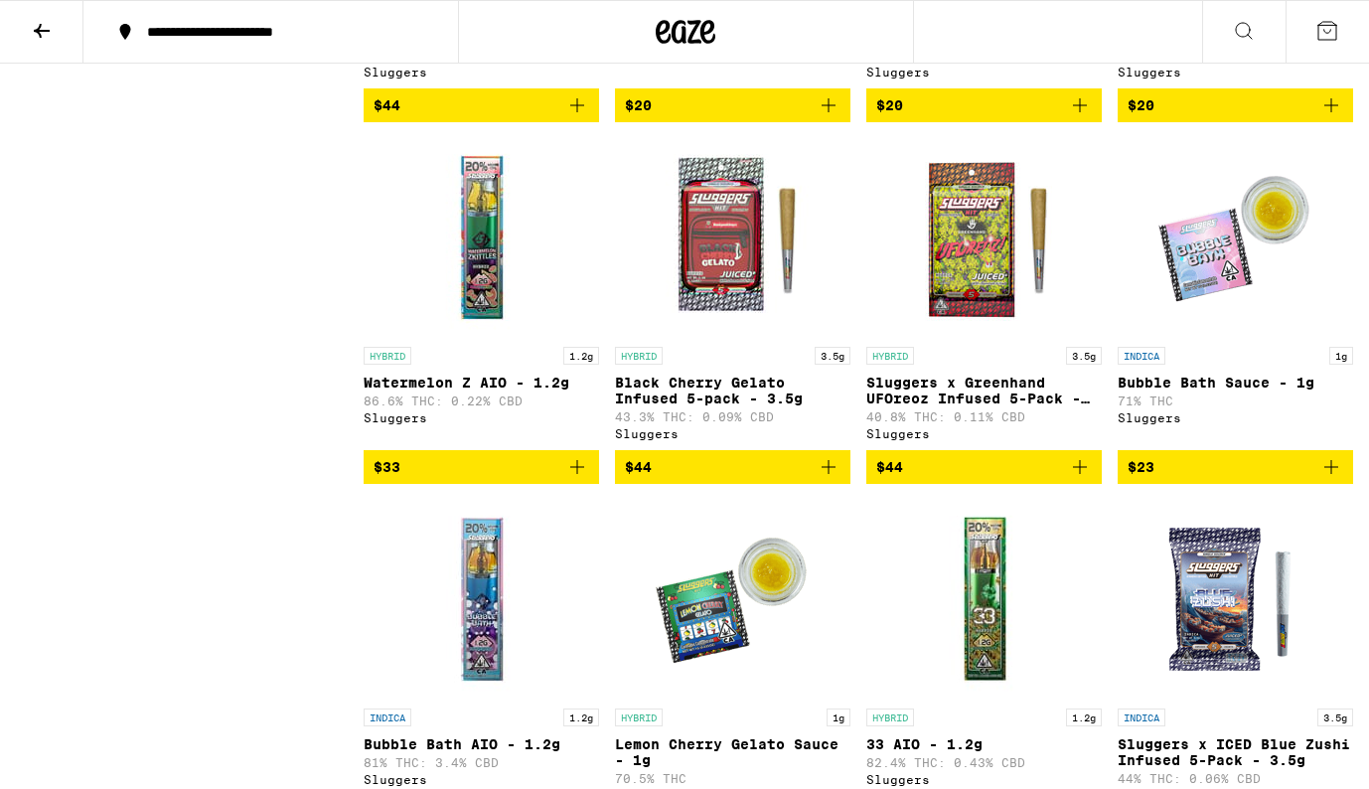
scroll to position [2676, 0]
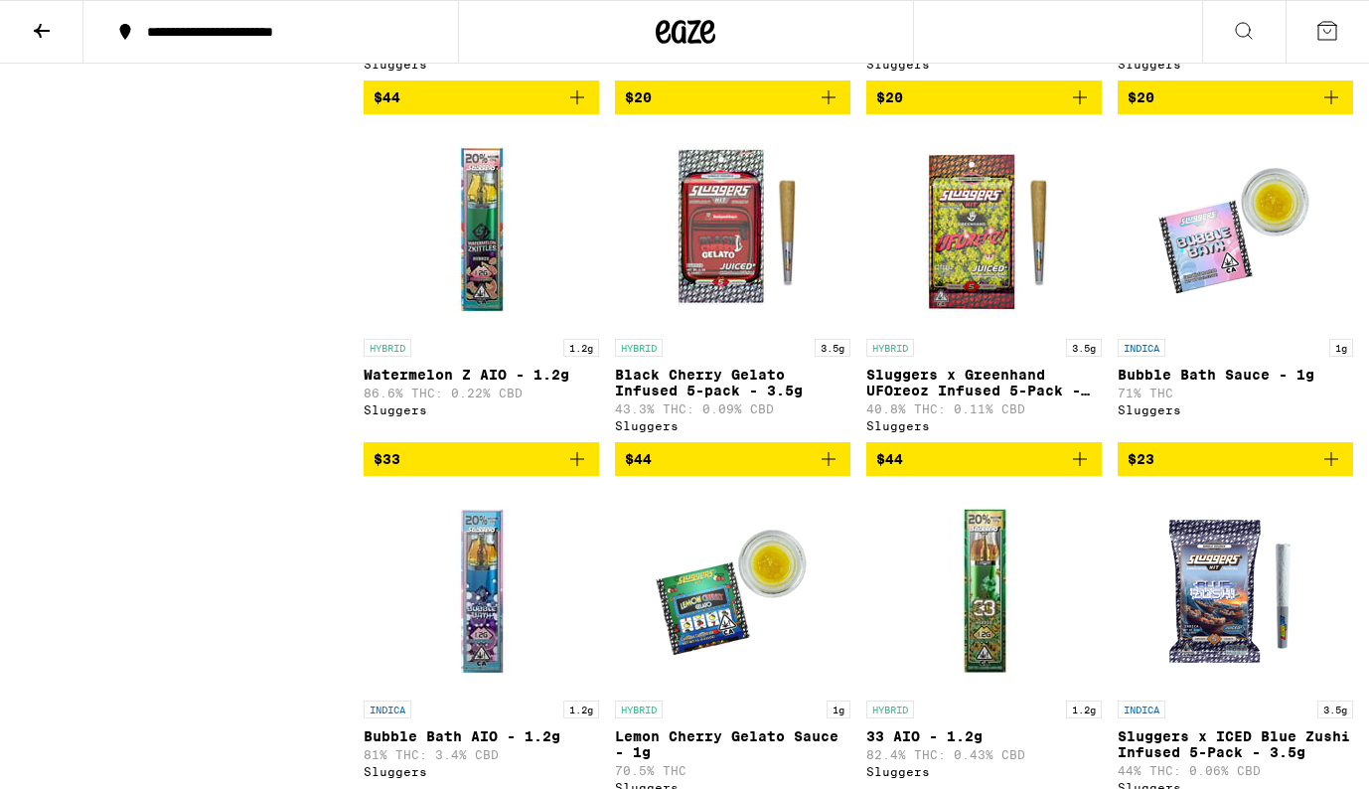
click at [1254, 329] on img "Open page for Bubble Bath Sauce - 1g from Sluggers" at bounding box center [1235, 229] width 199 height 199
